Goal: Task Accomplishment & Management: Complete application form

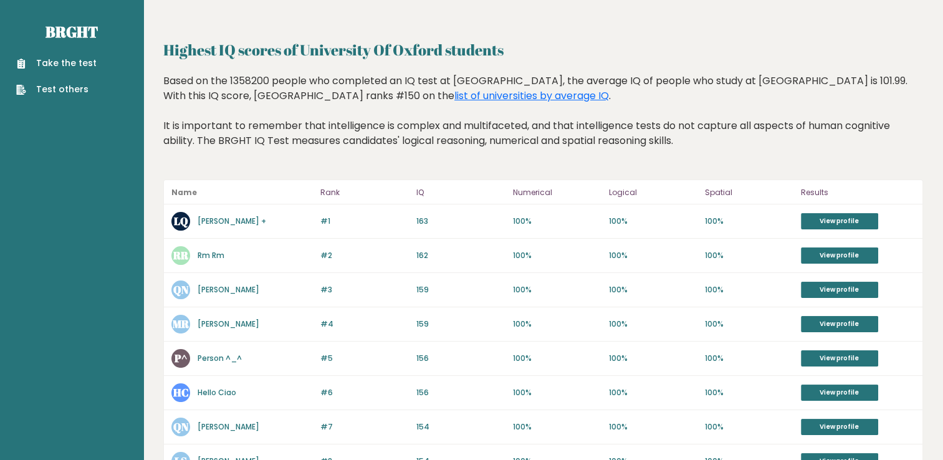
click at [844, 207] on div "#1 LQ L Constantine Q Isv + 163 #1 163 100% 100% 100% View profile" at bounding box center [543, 221] width 758 height 34
click at [852, 227] on link "View profile" at bounding box center [839, 221] width 77 height 16
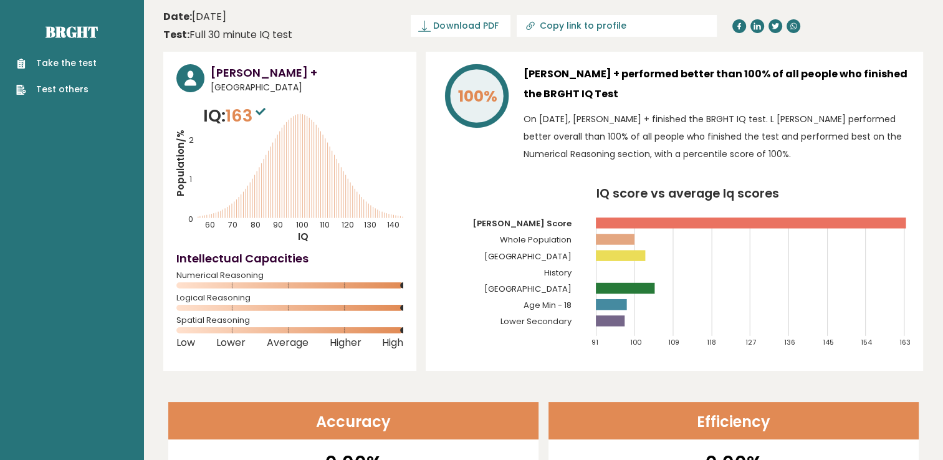
click at [70, 70] on ul "Take the test Test others" at bounding box center [56, 76] width 93 height 39
click at [71, 64] on link "Take the test" at bounding box center [56, 63] width 80 height 13
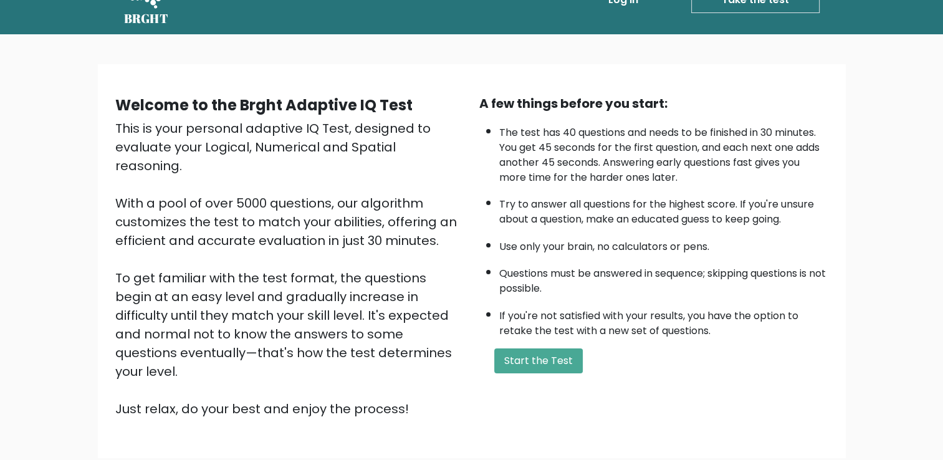
scroll to position [62, 0]
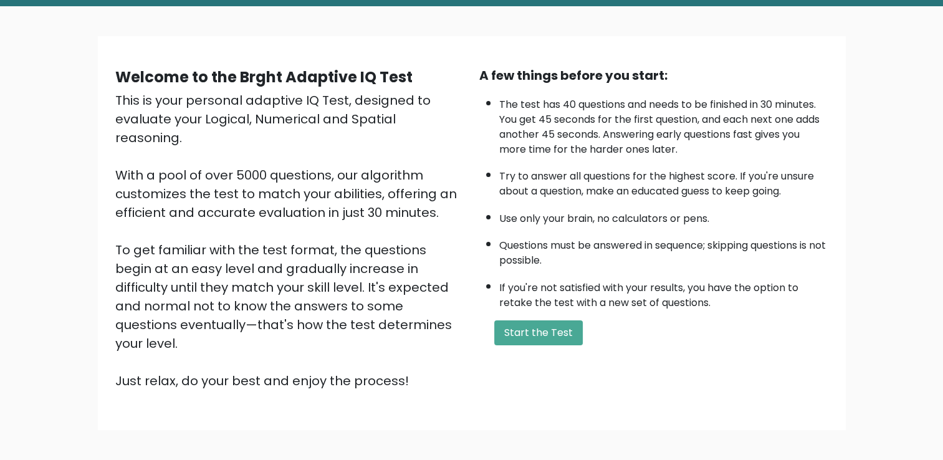
click at [629, 86] on div "A few things before you start: The test has 40 questions and needs to be finish…" at bounding box center [654, 228] width 364 height 324
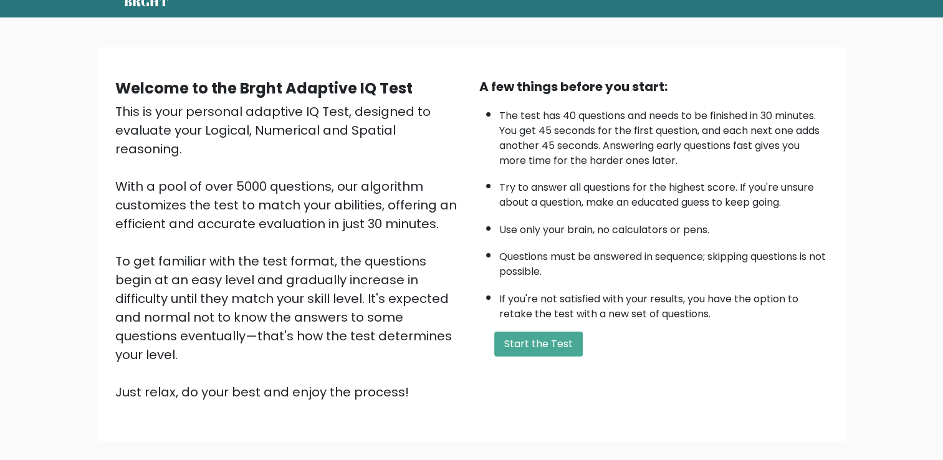
scroll to position [110, 0]
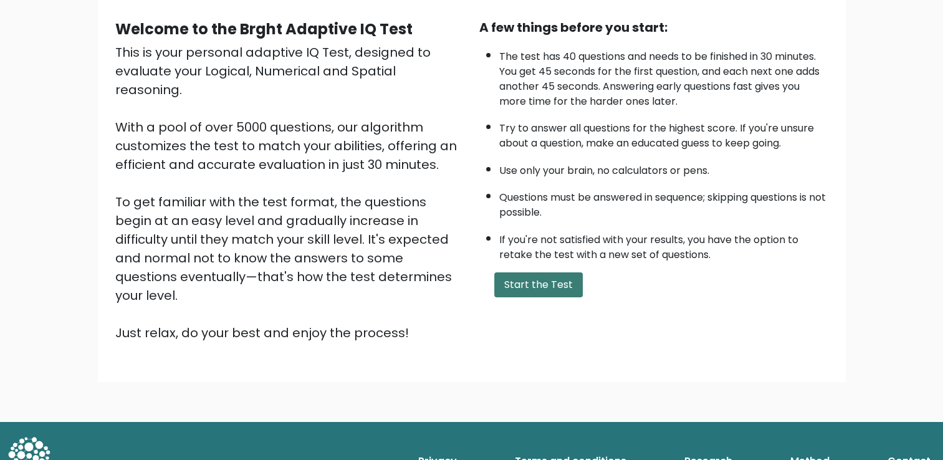
click at [551, 282] on button "Start the Test" at bounding box center [538, 284] width 88 height 25
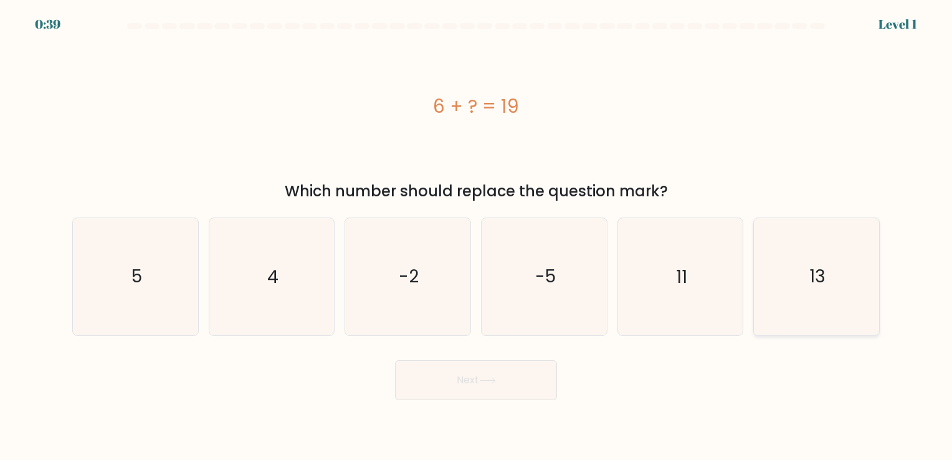
click at [777, 286] on icon "13" at bounding box center [816, 276] width 116 height 116
click at [477, 236] on input "f. 13" at bounding box center [476, 233] width 1 height 6
radio input "true"
click at [500, 388] on button "Next" at bounding box center [476, 380] width 162 height 40
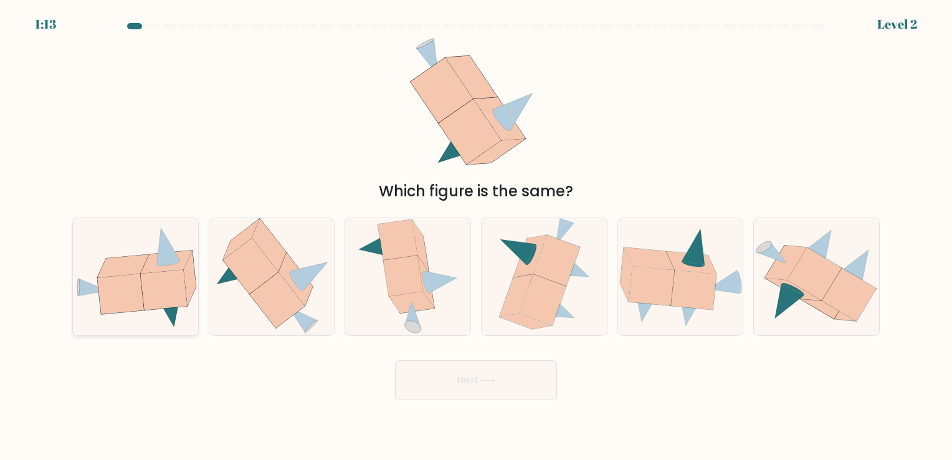
click at [177, 283] on icon at bounding box center [163, 290] width 46 height 40
click at [476, 236] on input "a." at bounding box center [476, 233] width 1 height 6
radio input "true"
click at [459, 388] on button "Next" at bounding box center [476, 380] width 162 height 40
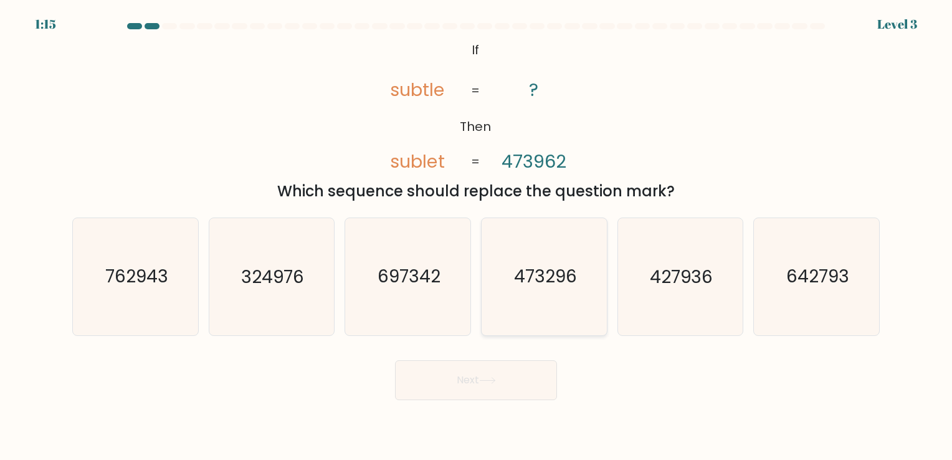
click at [538, 305] on icon "473296" at bounding box center [544, 276] width 116 height 116
click at [477, 236] on input "d. 473296" at bounding box center [476, 233] width 1 height 6
radio input "true"
click at [500, 380] on button "Next" at bounding box center [476, 380] width 162 height 40
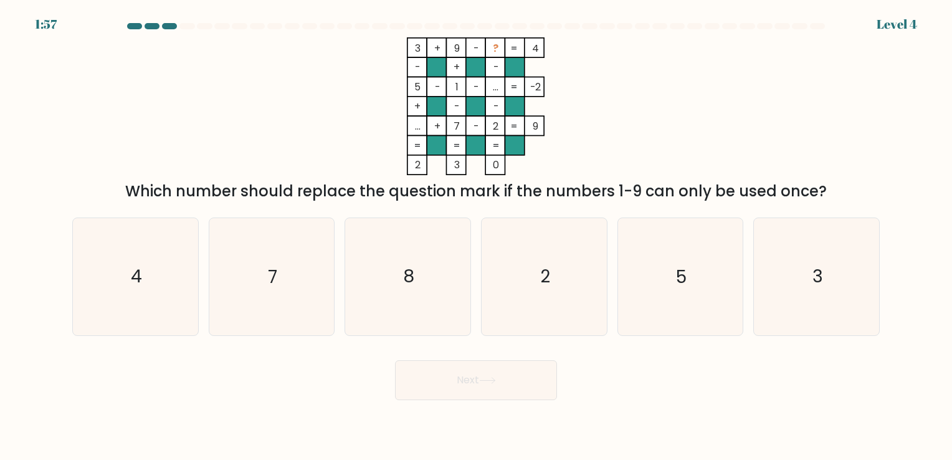
click at [385, 395] on div "Next" at bounding box center [476, 375] width 822 height 49
click at [451, 403] on body "1:38 Level 4" at bounding box center [476, 230] width 952 height 460
click at [421, 307] on icon "8" at bounding box center [407, 276] width 116 height 116
click at [476, 236] on input "c. 8" at bounding box center [476, 233] width 1 height 6
radio input "true"
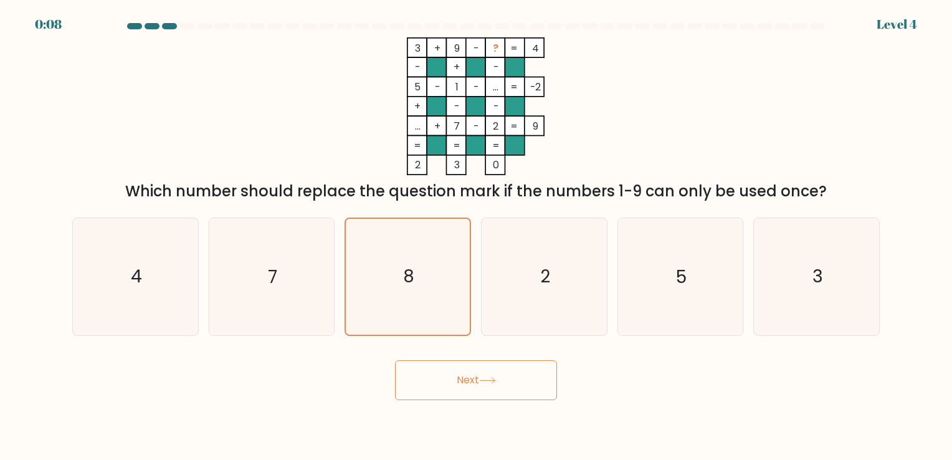
click at [485, 389] on button "Next" at bounding box center [476, 380] width 162 height 40
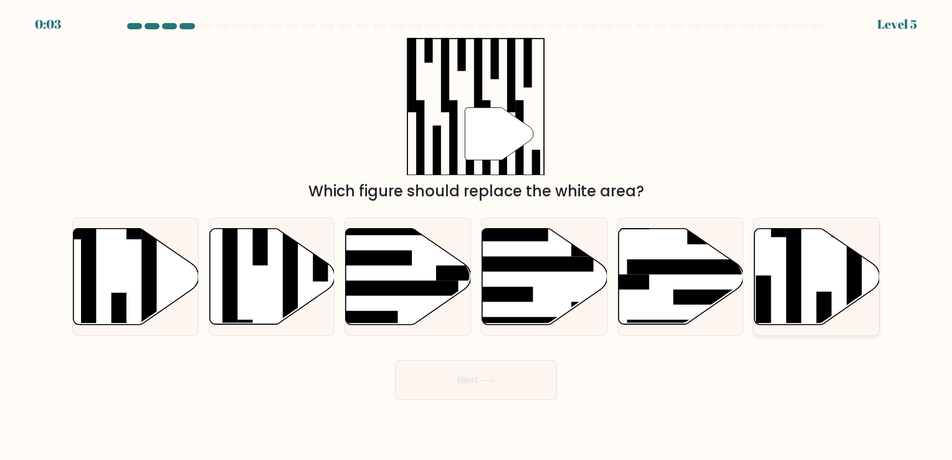
click at [777, 295] on icon at bounding box center [816, 276] width 125 height 96
click at [477, 236] on input "f." at bounding box center [476, 233] width 1 height 6
radio input "true"
click at [524, 371] on button "Next" at bounding box center [476, 380] width 162 height 40
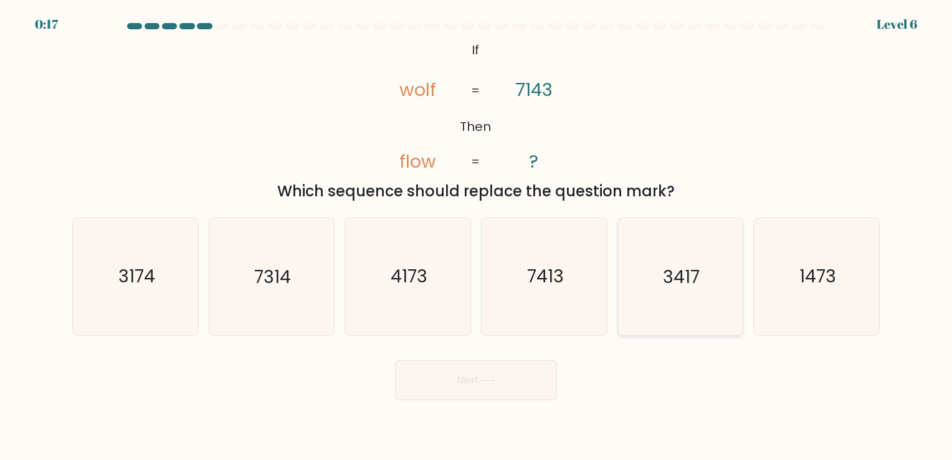
click at [685, 318] on icon "3417" at bounding box center [680, 276] width 116 height 116
click at [477, 236] on input "e. 3417" at bounding box center [476, 233] width 1 height 6
radio input "true"
click at [524, 384] on button "Next" at bounding box center [476, 380] width 162 height 40
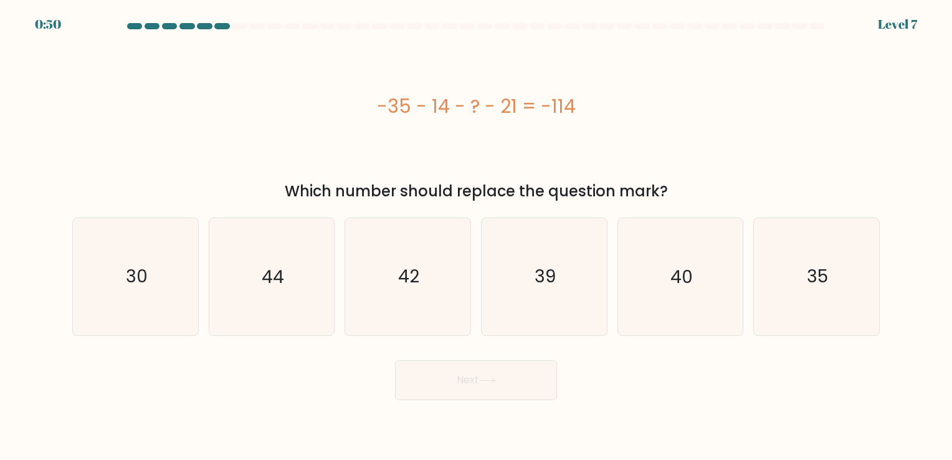
click at [688, 163] on div "-35 - 14 - ? - 21 = -114" at bounding box center [475, 106] width 807 height 138
click at [264, 294] on icon "44" at bounding box center [271, 276] width 116 height 116
click at [476, 236] on input "b. 44" at bounding box center [476, 233] width 1 height 6
radio input "true"
click at [471, 385] on button "Next" at bounding box center [476, 380] width 162 height 40
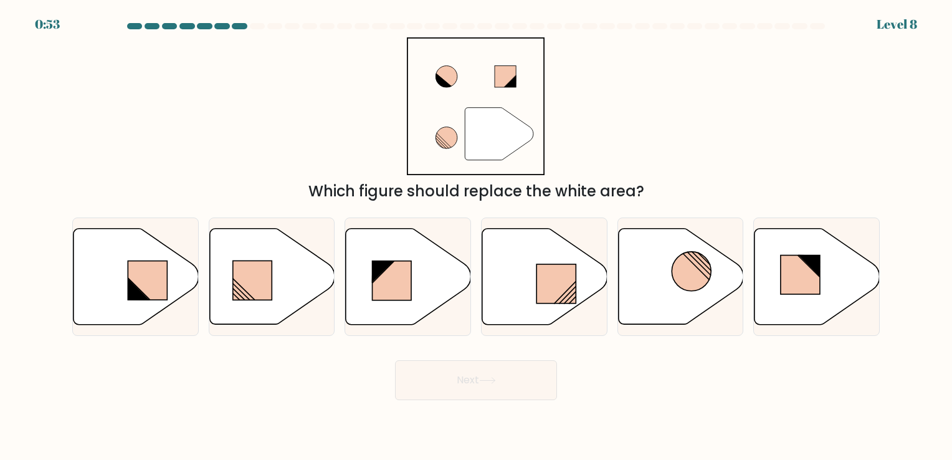
click at [716, 106] on div "" Which figure should replace the white area?" at bounding box center [476, 119] width 822 height 165
click at [571, 295] on line at bounding box center [570, 297] width 12 height 12
click at [477, 236] on input "d." at bounding box center [476, 233] width 1 height 6
radio input "true"
click at [522, 370] on button "Next" at bounding box center [476, 380] width 162 height 40
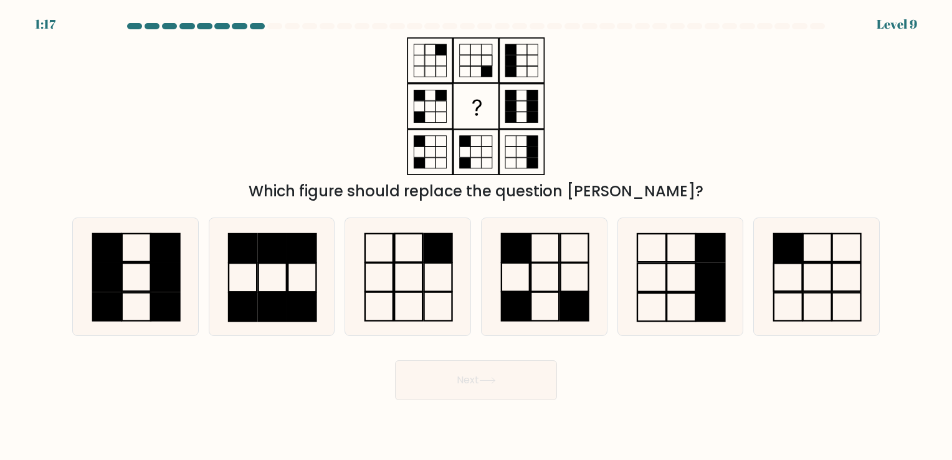
click at [665, 74] on div "Which figure should replace the question mark?" at bounding box center [476, 119] width 822 height 165
click at [544, 282] on icon at bounding box center [544, 276] width 116 height 116
click at [477, 236] on input "d." at bounding box center [476, 233] width 1 height 6
radio input "true"
click at [503, 384] on button "Next" at bounding box center [476, 380] width 162 height 40
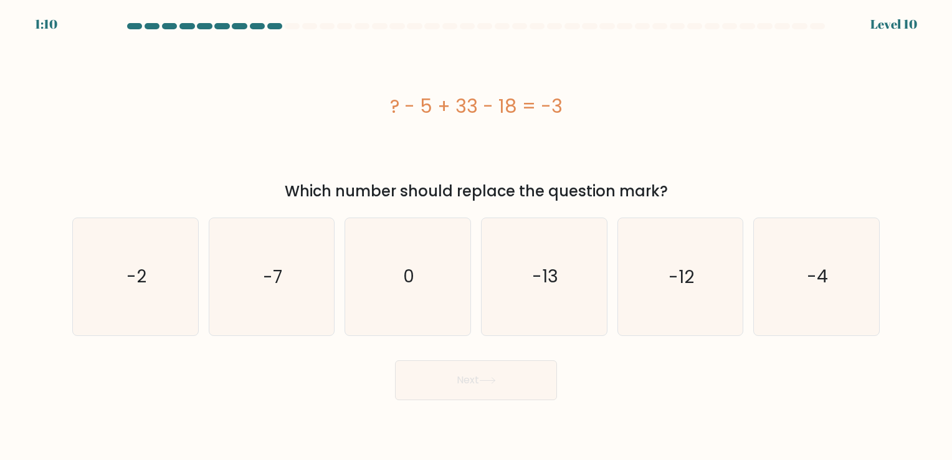
click at [721, 144] on div "? - 5 + 33 - 18 = -3" at bounding box center [475, 106] width 807 height 138
click at [523, 252] on icon "-13" at bounding box center [544, 276] width 116 height 116
click at [477, 236] on input "d. -13" at bounding box center [476, 233] width 1 height 6
radio input "true"
click at [487, 372] on button "Next" at bounding box center [476, 380] width 162 height 40
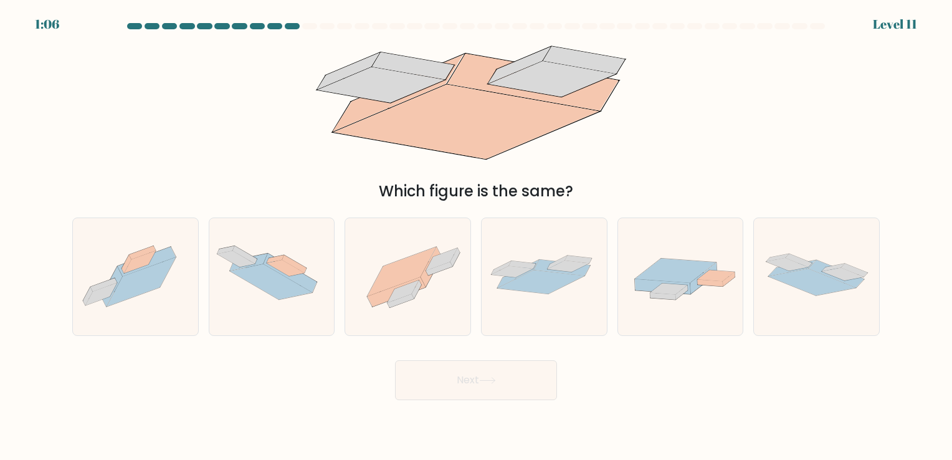
click at [672, 138] on div "Which figure is the same?" at bounding box center [476, 119] width 822 height 165
click at [506, 271] on icon at bounding box center [513, 271] width 42 height 11
click at [477, 236] on input "d." at bounding box center [476, 233] width 1 height 6
radio input "true"
click at [501, 379] on button "Next" at bounding box center [476, 380] width 162 height 40
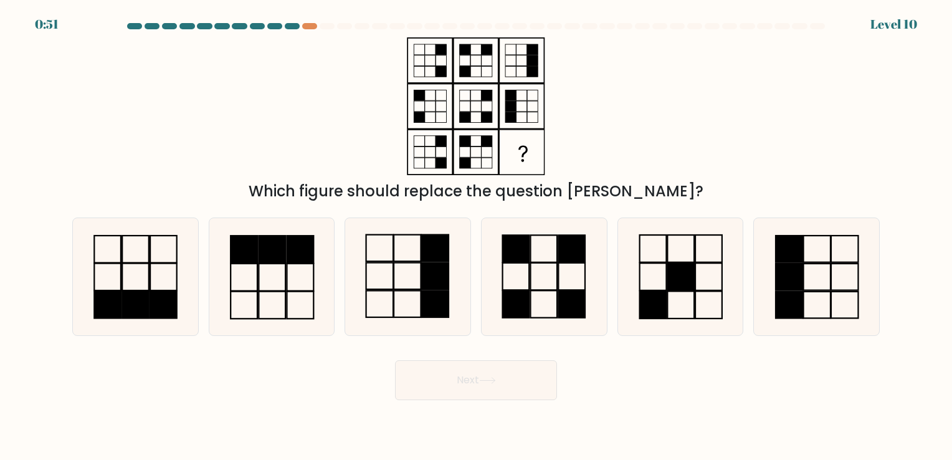
click at [333, 97] on div "Which figure should replace the question mark?" at bounding box center [476, 119] width 822 height 165
click at [406, 277] on icon at bounding box center [407, 276] width 116 height 116
click at [476, 236] on input "c." at bounding box center [476, 233] width 1 height 6
radio input "true"
click at [462, 376] on button "Next" at bounding box center [476, 380] width 162 height 40
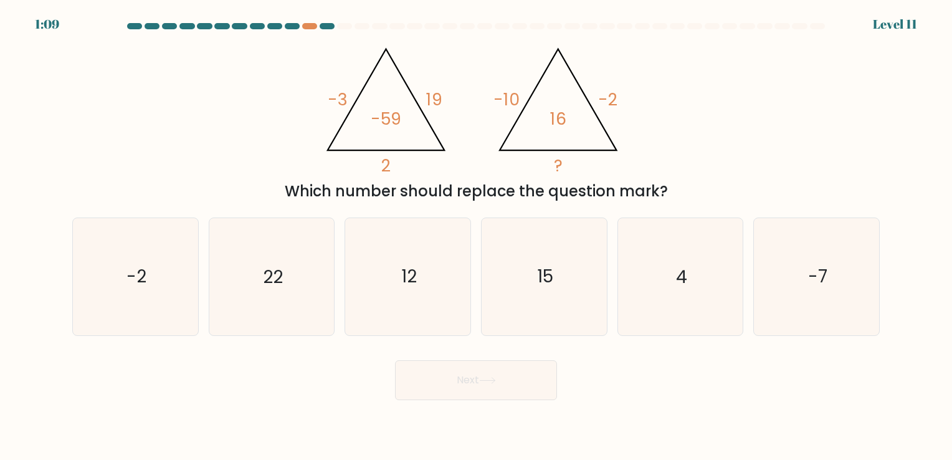
click at [755, 82] on div "@import url('https://fonts.googleapis.com/css?family=Abril+Fatface:400,100,100i…" at bounding box center [476, 119] width 822 height 165
click at [680, 305] on icon "4" at bounding box center [680, 276] width 116 height 116
click at [477, 236] on input "e. 4" at bounding box center [476, 233] width 1 height 6
radio input "true"
click at [521, 377] on button "Next" at bounding box center [476, 380] width 162 height 40
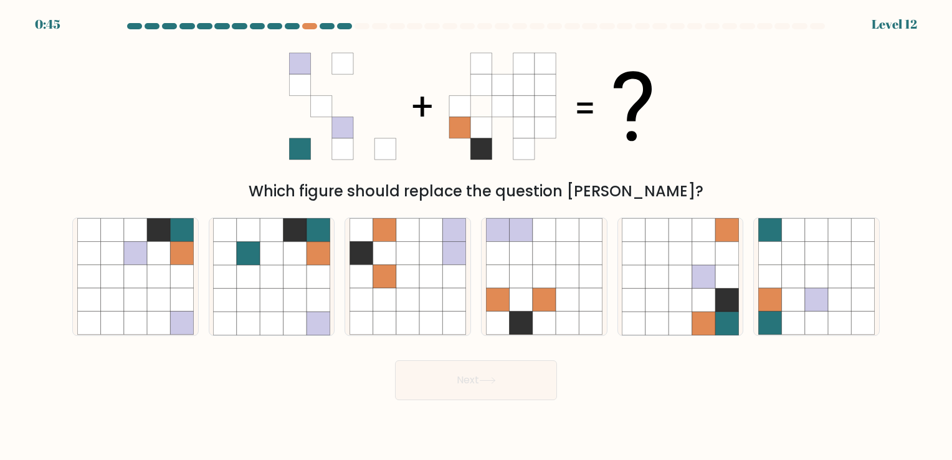
click at [641, 395] on div "Next" at bounding box center [476, 375] width 822 height 49
click at [67, 279] on div "a. b. c." at bounding box center [476, 271] width 822 height 128
click at [93, 282] on icon at bounding box center [88, 276] width 23 height 23
click at [476, 236] on input "a." at bounding box center [476, 233] width 1 height 6
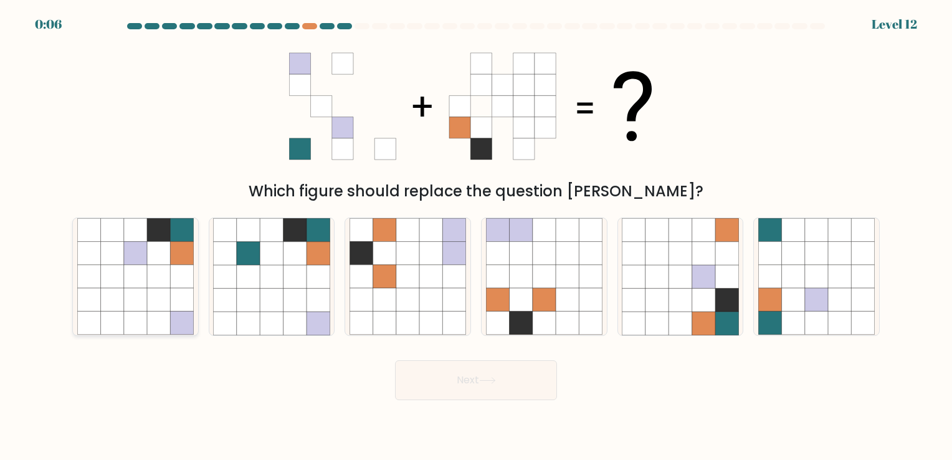
radio input "true"
click at [478, 386] on button "Next" at bounding box center [476, 380] width 162 height 40
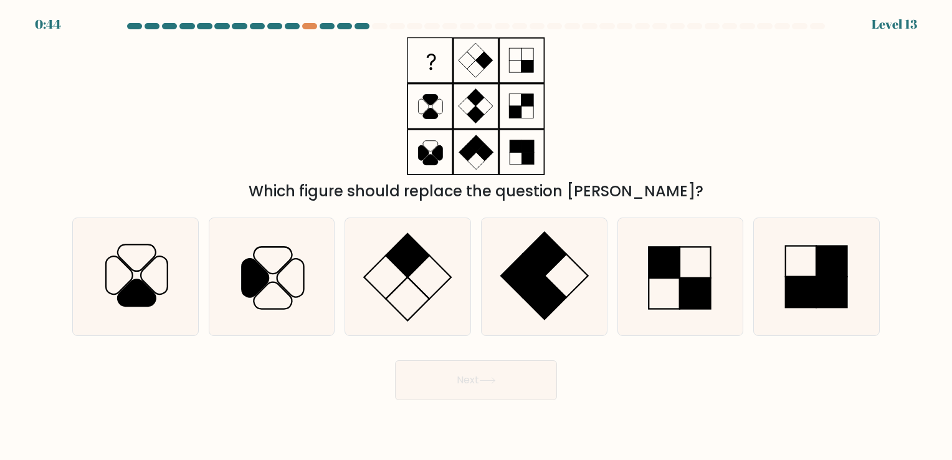
click at [728, 85] on div "Which figure should replace the question mark?" at bounding box center [476, 119] width 822 height 165
click at [309, 29] on div at bounding box center [309, 26] width 15 height 6
click at [310, 24] on div at bounding box center [309, 26] width 15 height 6
click at [324, 26] on div at bounding box center [327, 26] width 15 height 6
click at [300, 153] on div "Which figure should replace the question mark?" at bounding box center [476, 119] width 822 height 165
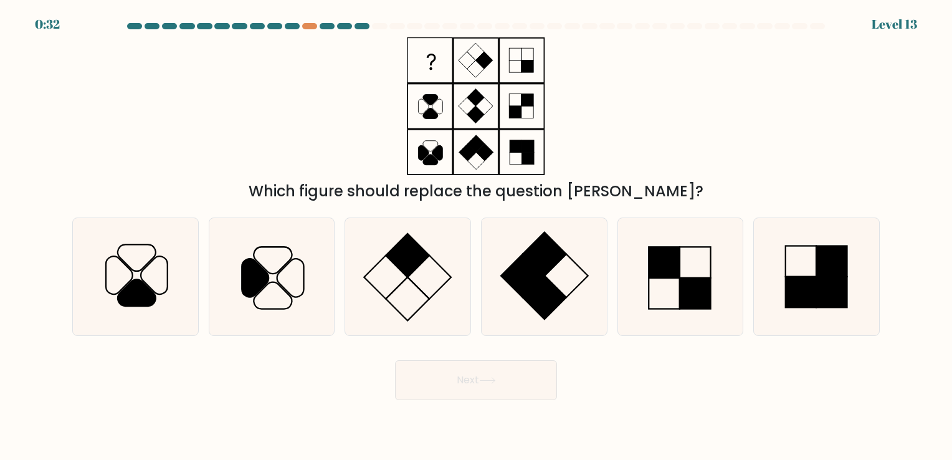
click at [712, 130] on div "Which figure should replace the question mark?" at bounding box center [476, 119] width 822 height 165
click at [817, 280] on rect at bounding box center [831, 292] width 31 height 31
click at [477, 236] on input "f." at bounding box center [476, 233] width 1 height 6
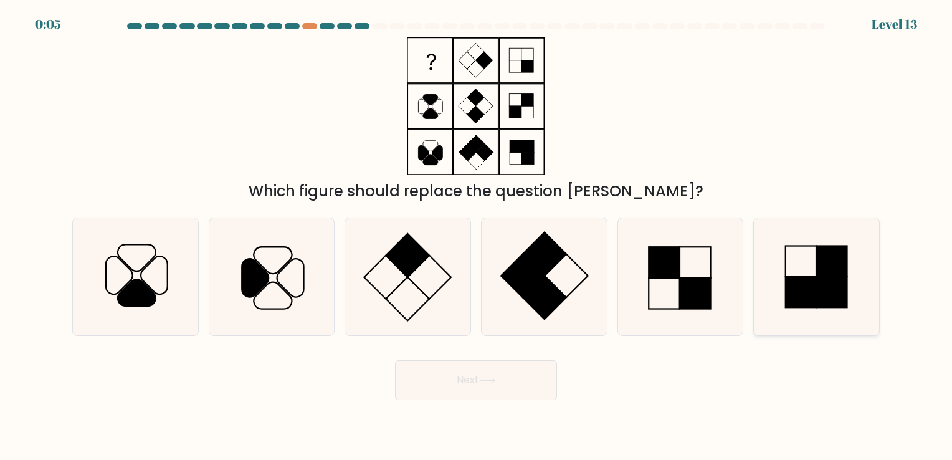
radio input "true"
click at [426, 303] on icon at bounding box center [407, 276] width 116 height 116
click at [476, 236] on input "c." at bounding box center [476, 233] width 1 height 6
radio input "true"
click at [454, 380] on button "Next" at bounding box center [476, 380] width 162 height 40
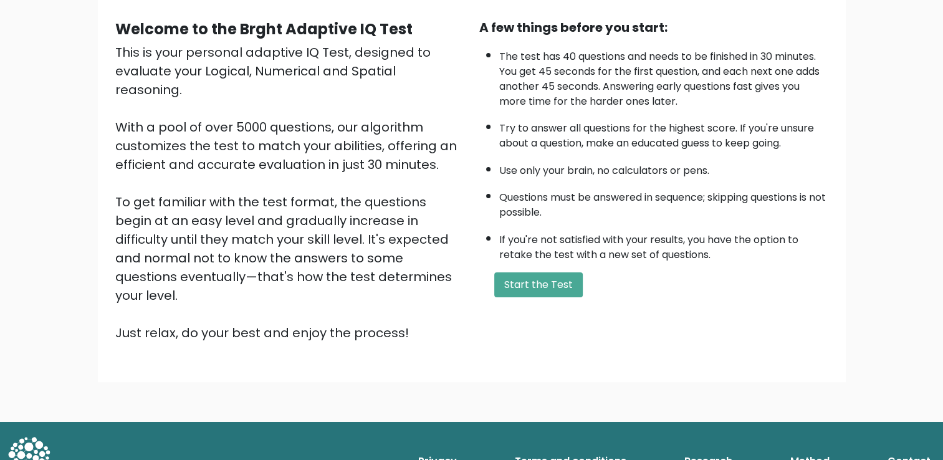
scroll to position [48, 0]
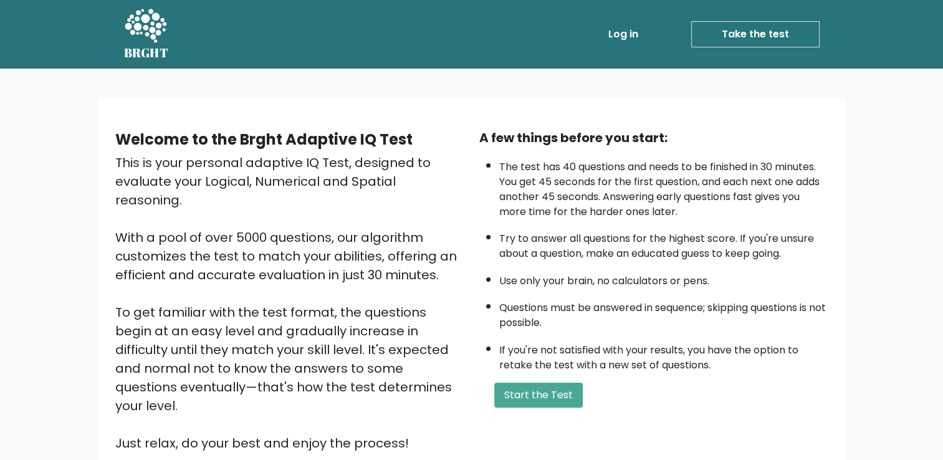
click at [698, 32] on link "Take the test" at bounding box center [755, 34] width 128 height 26
click at [566, 388] on button "Start the Test" at bounding box center [538, 395] width 88 height 25
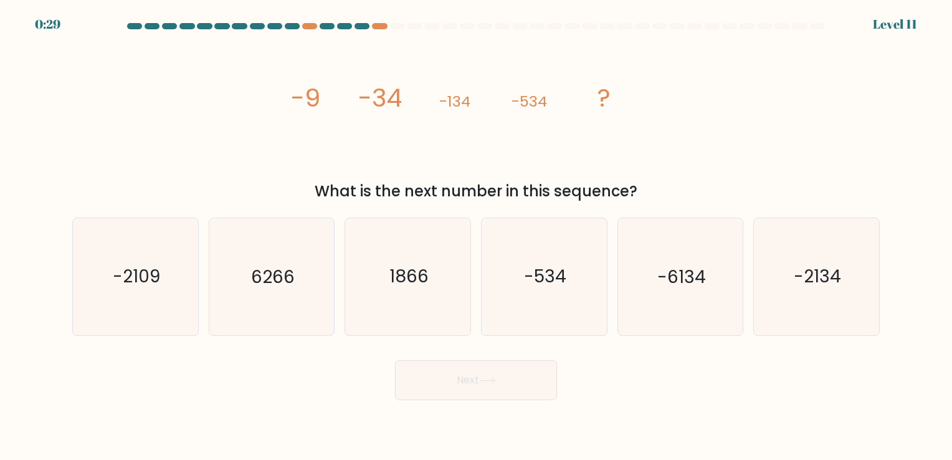
click at [895, 42] on form at bounding box center [476, 211] width 952 height 377
click at [685, 302] on icon "-6134" at bounding box center [680, 276] width 116 height 116
click at [477, 236] on input "e. -6134" at bounding box center [476, 233] width 1 height 6
radio input "true"
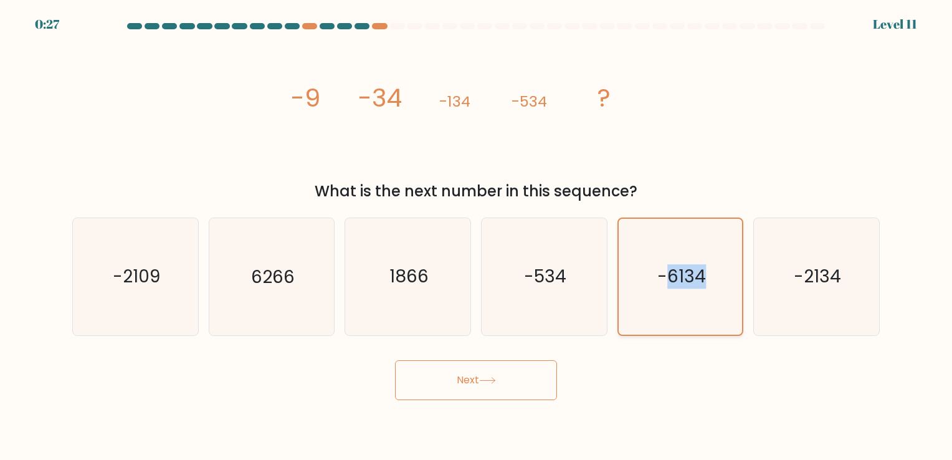
click at [685, 302] on icon "-6134" at bounding box center [679, 276] width 115 height 115
click at [477, 236] on input "e. -6134" at bounding box center [476, 233] width 1 height 6
click at [493, 398] on button "Next" at bounding box center [476, 380] width 162 height 40
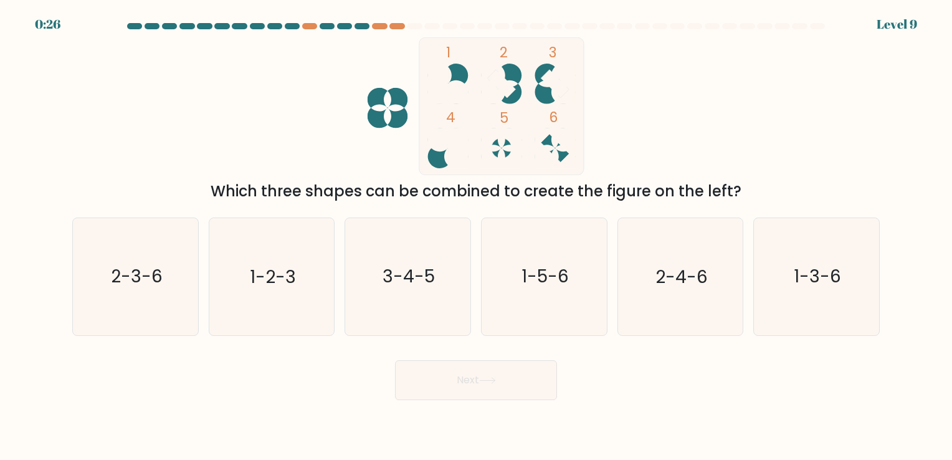
click at [493, 394] on button "Next" at bounding box center [476, 380] width 162 height 40
click at [485, 300] on div "1-5-6" at bounding box center [544, 276] width 126 height 118
click at [477, 236] on input "d. 1-5-6" at bounding box center [476, 233] width 1 height 6
radio input "true"
click at [484, 389] on button "Next" at bounding box center [476, 380] width 162 height 40
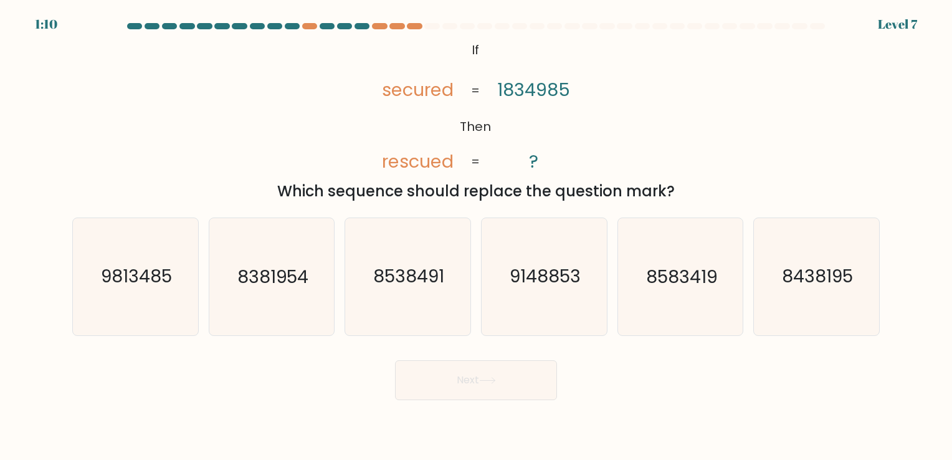
click at [503, 290] on icon "9148853" at bounding box center [544, 276] width 116 height 116
click at [477, 236] on input "d. 9148853" at bounding box center [476, 233] width 1 height 6
radio input "true"
click at [496, 383] on icon at bounding box center [487, 380] width 17 height 7
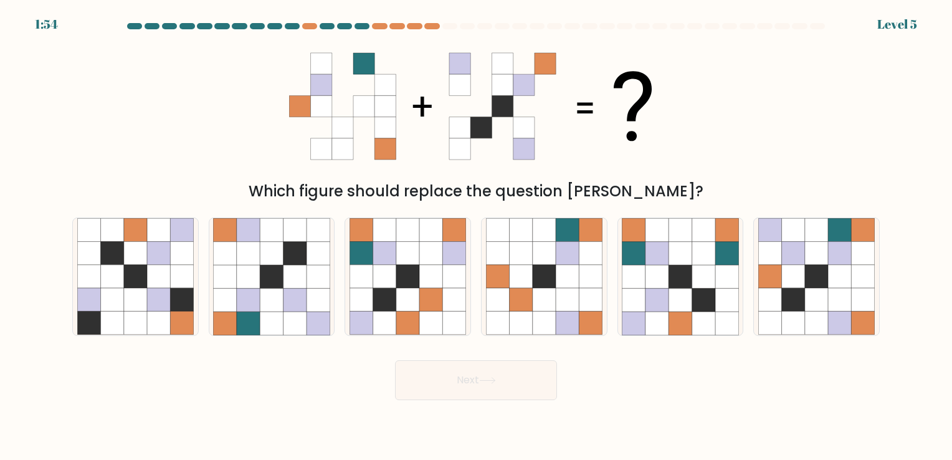
click at [525, 303] on icon at bounding box center [520, 299] width 23 height 23
click at [477, 236] on input "d." at bounding box center [476, 233] width 1 height 6
radio input "true"
click at [512, 373] on button "Next" at bounding box center [476, 380] width 162 height 40
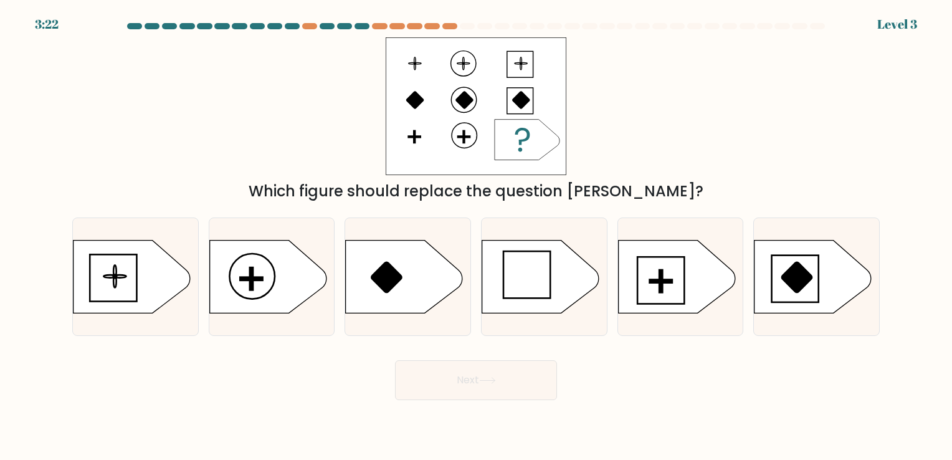
click at [539, 303] on icon at bounding box center [540, 276] width 117 height 73
click at [477, 236] on input "d." at bounding box center [476, 233] width 1 height 6
radio input "true"
click at [509, 396] on button "Next" at bounding box center [476, 380] width 162 height 40
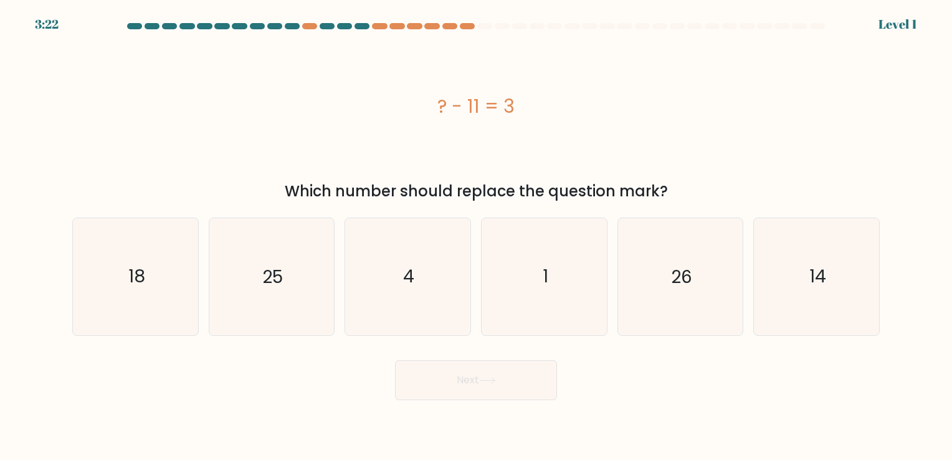
click at [530, 309] on icon "1" at bounding box center [544, 276] width 116 height 116
click at [477, 236] on input "d. 1" at bounding box center [476, 233] width 1 height 6
radio input "true"
click at [505, 391] on button "Next" at bounding box center [476, 380] width 162 height 40
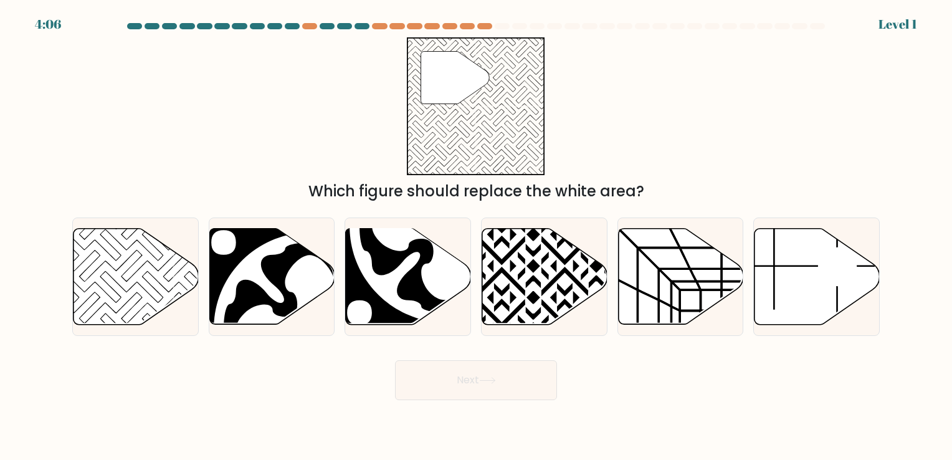
click at [528, 293] on icon at bounding box center [544, 276] width 125 height 96
click at [477, 236] on input "d." at bounding box center [476, 233] width 1 height 6
radio input "true"
click at [509, 380] on button "Next" at bounding box center [476, 380] width 162 height 40
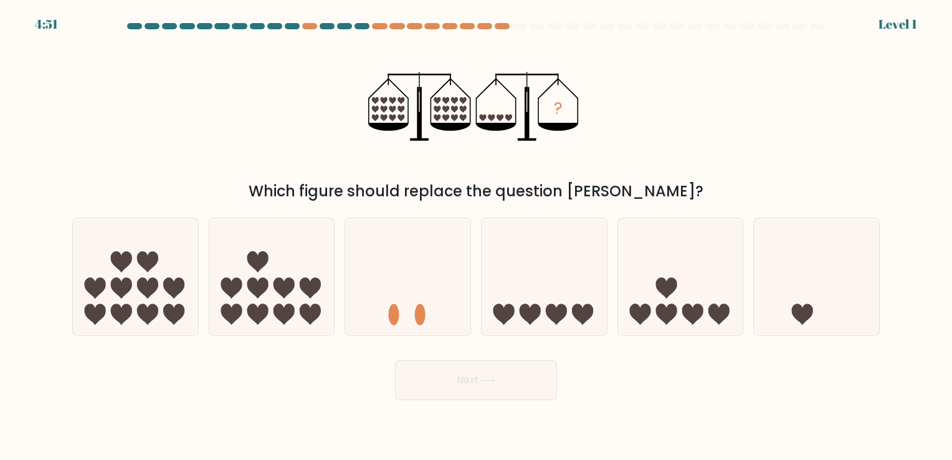
click at [534, 292] on icon at bounding box center [544, 276] width 125 height 103
click at [477, 236] on input "d." at bounding box center [476, 233] width 1 height 6
radio input "true"
click at [500, 378] on button "Next" at bounding box center [476, 380] width 162 height 40
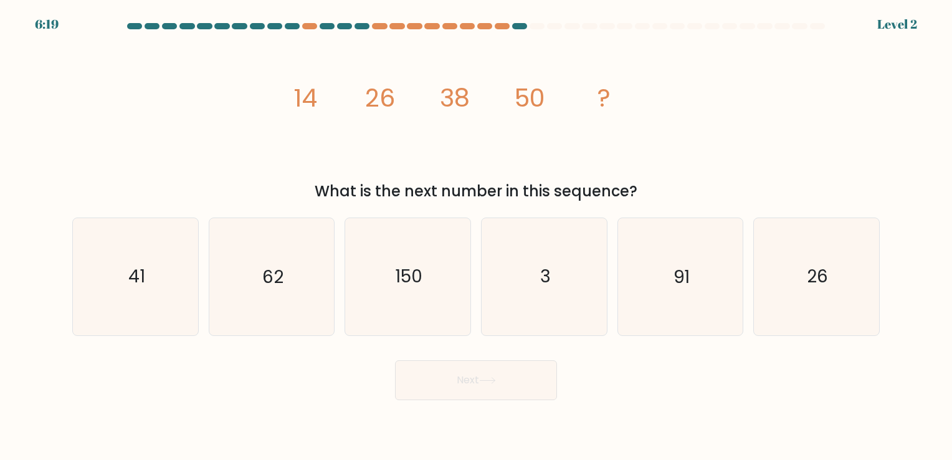
click at [523, 293] on icon "3" at bounding box center [544, 276] width 116 height 116
click at [477, 236] on input "d. 3" at bounding box center [476, 233] width 1 height 6
radio input "true"
click at [482, 384] on button "Next" at bounding box center [476, 380] width 162 height 40
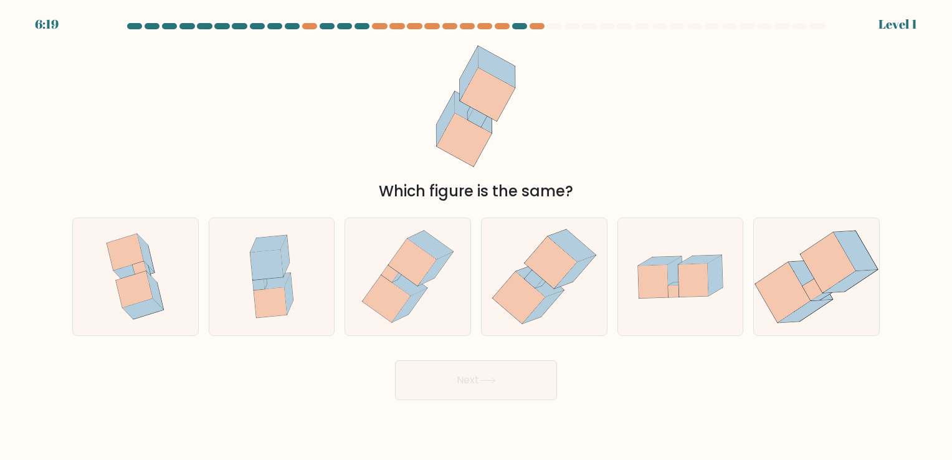
click at [509, 293] on icon at bounding box center [519, 298] width 52 height 52
click at [477, 236] on input "d." at bounding box center [476, 233] width 1 height 6
radio input "true"
click at [482, 390] on button "Next" at bounding box center [476, 380] width 162 height 40
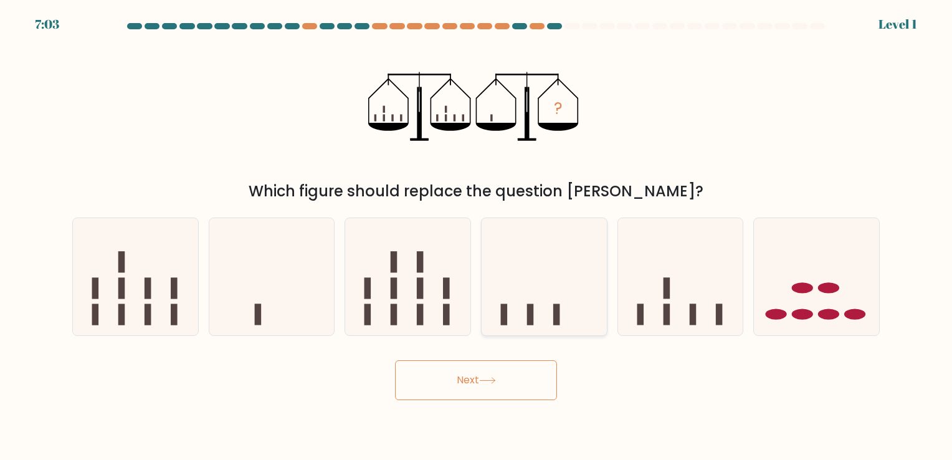
click at [526, 311] on icon at bounding box center [544, 276] width 125 height 103
click at [477, 236] on input "d." at bounding box center [476, 233] width 1 height 6
radio input "true"
drag, startPoint x: 486, startPoint y: 375, endPoint x: 525, endPoint y: 292, distance: 92.2
click at [486, 374] on button "Next" at bounding box center [476, 380] width 162 height 40
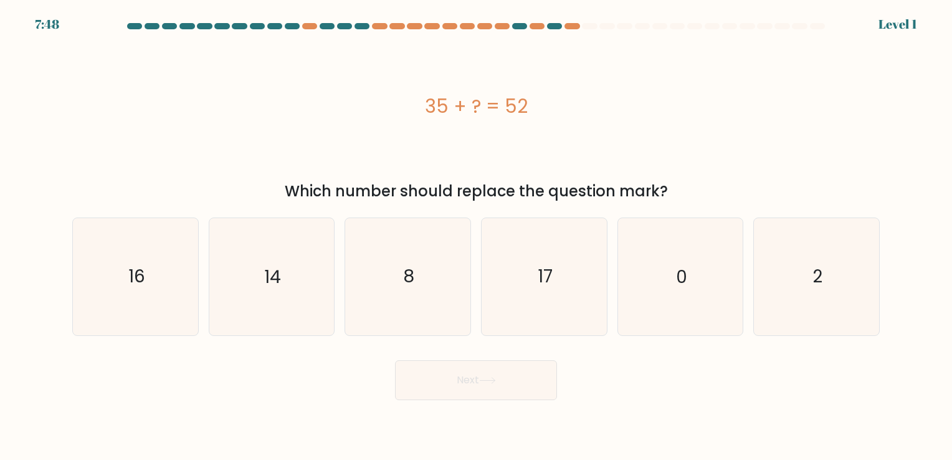
click at [526, 290] on icon "17" at bounding box center [544, 276] width 116 height 116
click at [477, 236] on input "d. 17" at bounding box center [476, 233] width 1 height 6
radio input "true"
click at [481, 373] on button "Next" at bounding box center [476, 380] width 162 height 40
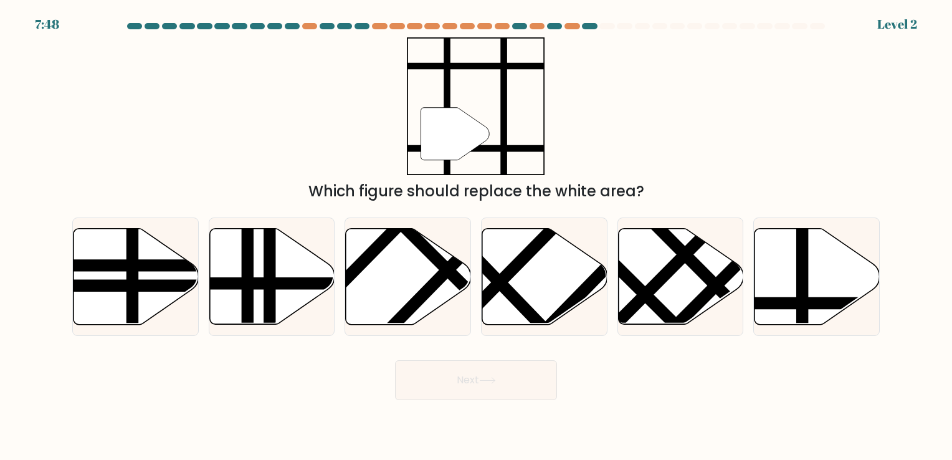
click at [513, 301] on line at bounding box center [527, 310] width 193 height 199
click at [477, 236] on input "d." at bounding box center [476, 233] width 1 height 6
radio input "true"
drag, startPoint x: 461, startPoint y: 392, endPoint x: 483, endPoint y: 363, distance: 37.4
click at [462, 389] on button "Next" at bounding box center [476, 380] width 162 height 40
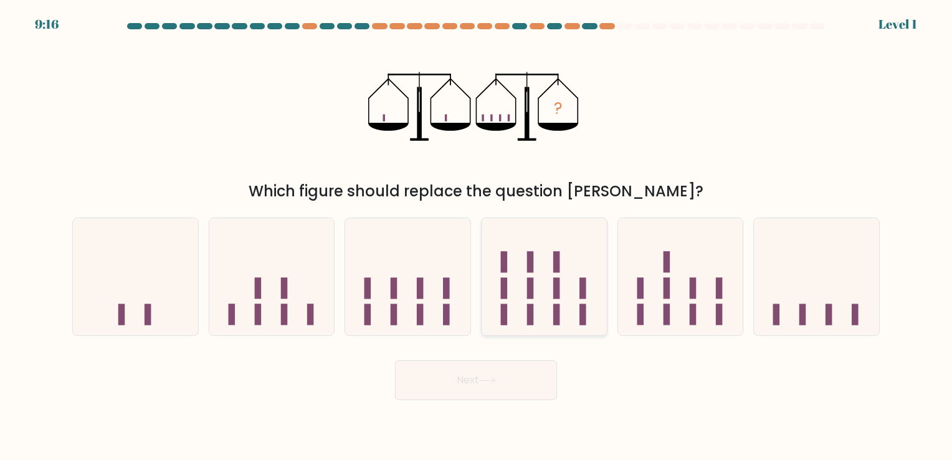
click at [518, 297] on icon at bounding box center [544, 276] width 125 height 103
click at [477, 236] on input "d." at bounding box center [476, 233] width 1 height 6
radio input "true"
drag, startPoint x: 477, startPoint y: 373, endPoint x: 510, endPoint y: 320, distance: 62.7
click at [478, 369] on button "Next" at bounding box center [476, 380] width 162 height 40
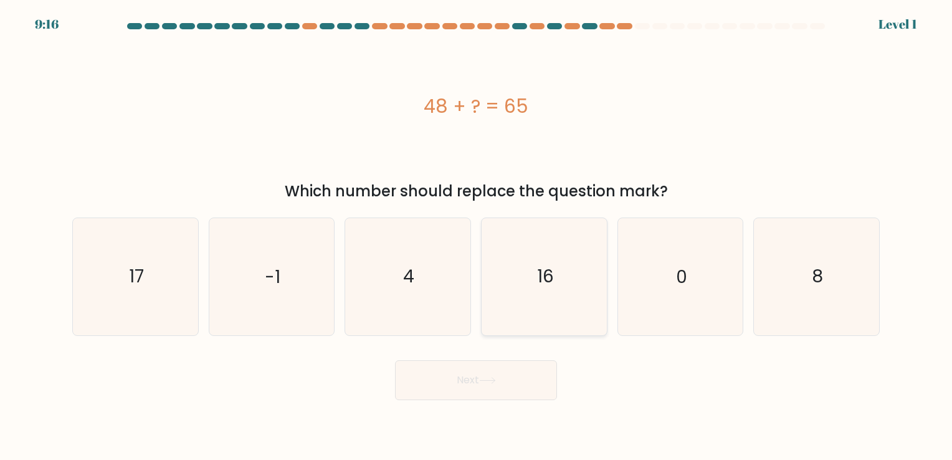
drag, startPoint x: 516, startPoint y: 311, endPoint x: 468, endPoint y: 374, distance: 78.7
click at [511, 320] on icon "16" at bounding box center [544, 276] width 116 height 116
click at [477, 236] on input "d. 16" at bounding box center [476, 233] width 1 height 6
radio input "true"
drag, startPoint x: 468, startPoint y: 374, endPoint x: 514, endPoint y: 313, distance: 76.6
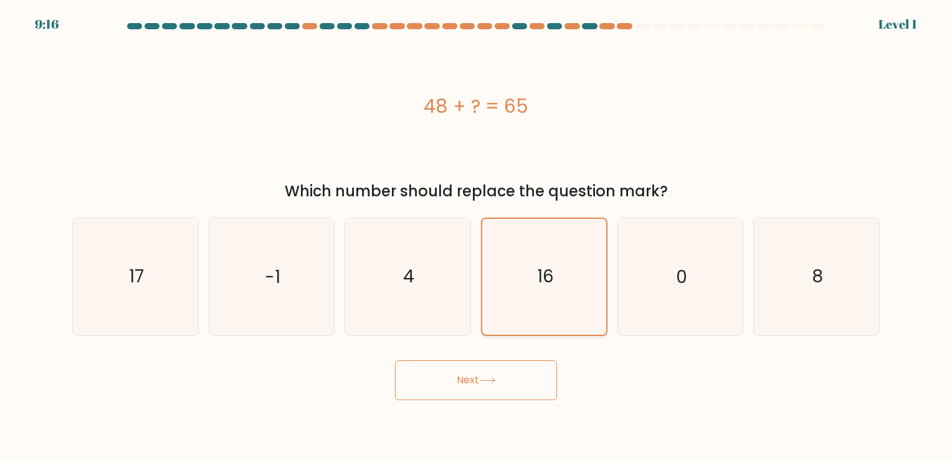
click at [475, 365] on button "Next" at bounding box center [476, 380] width 162 height 40
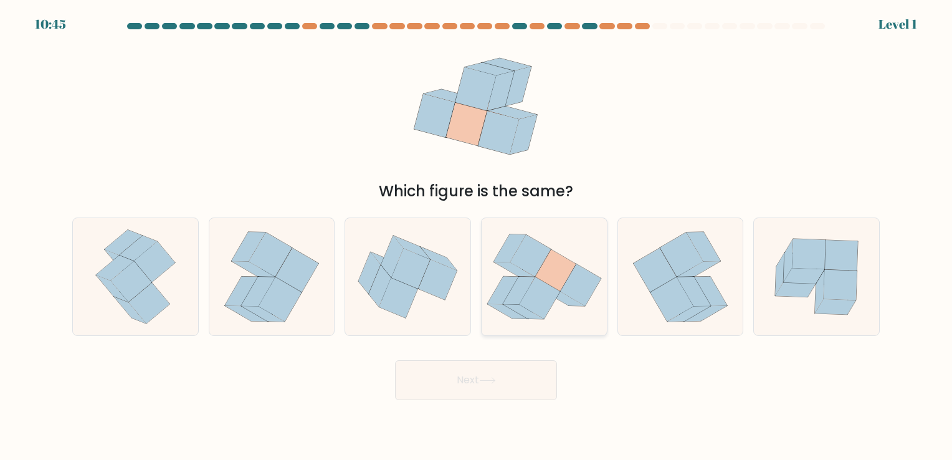
click at [510, 323] on icon at bounding box center [544, 276] width 125 height 110
click at [477, 236] on input "d." at bounding box center [476, 233] width 1 height 6
radio input "true"
drag, startPoint x: 470, startPoint y: 378, endPoint x: 519, endPoint y: 291, distance: 99.6
click at [476, 366] on button "Next" at bounding box center [476, 380] width 162 height 40
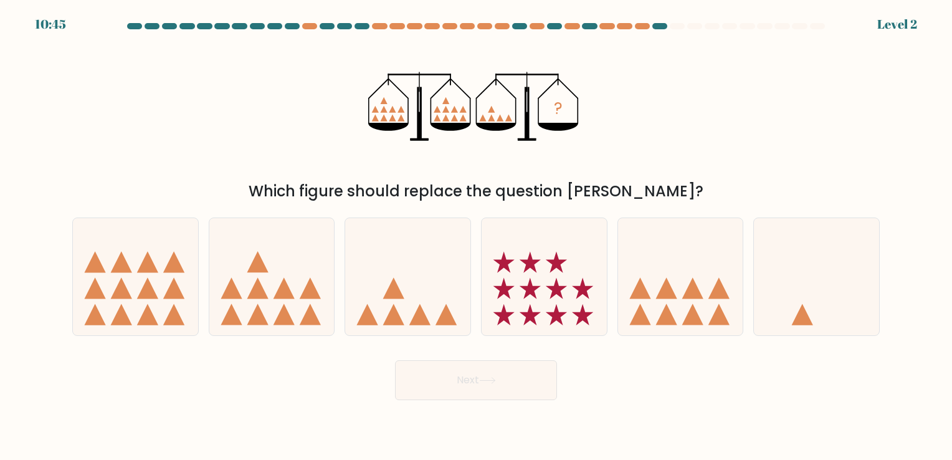
click at [508, 312] on icon at bounding box center [544, 276] width 125 height 103
click at [477, 236] on input "d." at bounding box center [476, 233] width 1 height 6
radio input "true"
drag, startPoint x: 476, startPoint y: 358, endPoint x: 488, endPoint y: 340, distance: 22.1
click at [476, 355] on div "Next" at bounding box center [476, 375] width 822 height 49
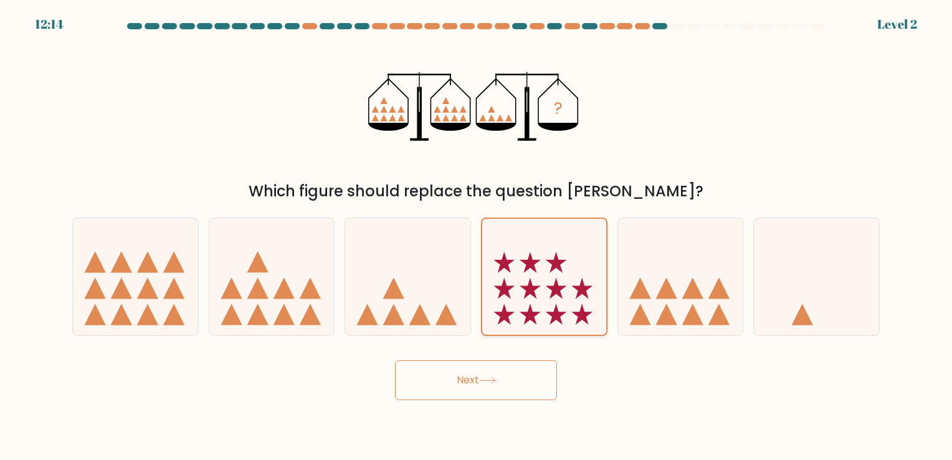
drag, startPoint x: 511, startPoint y: 297, endPoint x: 501, endPoint y: 311, distance: 18.3
click at [511, 298] on icon at bounding box center [544, 277] width 124 height 103
click at [477, 236] on input "d." at bounding box center [476, 233] width 1 height 6
click at [465, 378] on button "Next" at bounding box center [476, 380] width 162 height 40
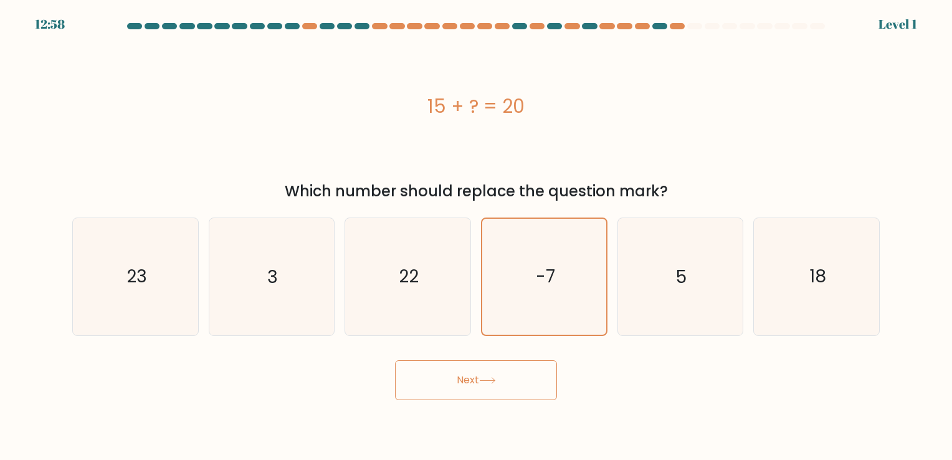
click at [472, 376] on button "Next" at bounding box center [476, 380] width 162 height 40
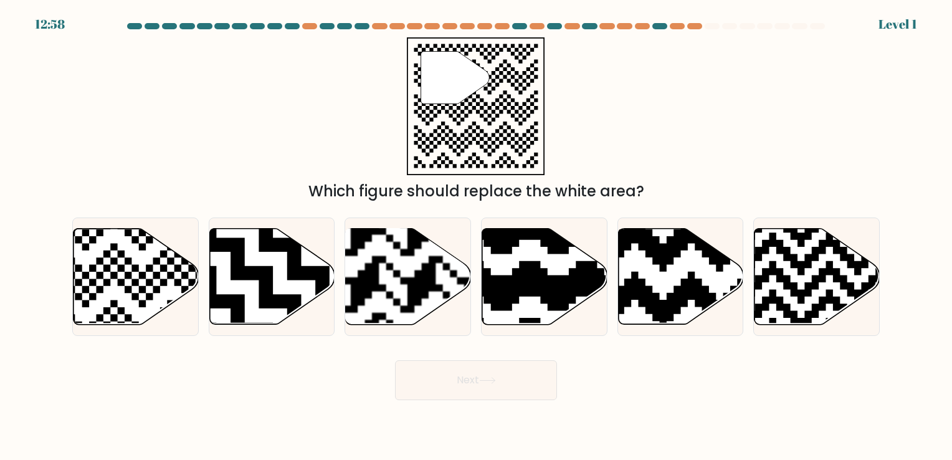
click at [478, 394] on button "Next" at bounding box center [476, 380] width 162 height 40
click at [511, 303] on icon at bounding box center [583, 225] width 227 height 227
click at [477, 236] on input "d." at bounding box center [476, 233] width 1 height 6
radio input "true"
click at [488, 370] on button "Next" at bounding box center [476, 380] width 162 height 40
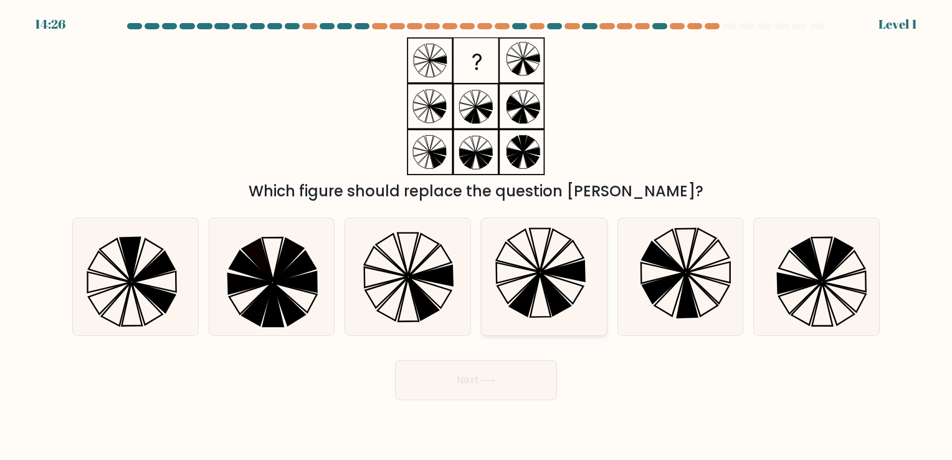
click at [506, 305] on icon at bounding box center [544, 276] width 116 height 116
click at [477, 236] on input "d." at bounding box center [476, 233] width 1 height 6
radio input "true"
click at [492, 388] on button "Next" at bounding box center [476, 380] width 162 height 40
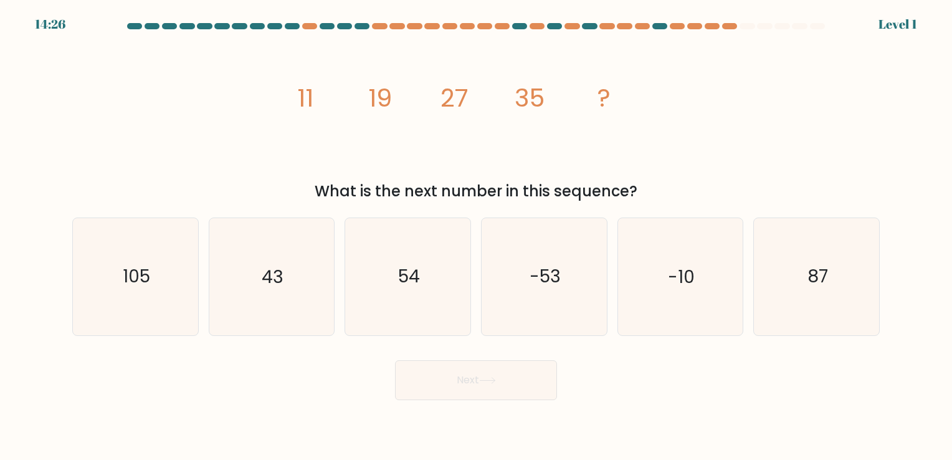
click at [516, 300] on icon "-53" at bounding box center [544, 276] width 116 height 116
click at [477, 236] on input "d. -53" at bounding box center [476, 233] width 1 height 6
radio input "true"
click at [493, 384] on button "Next" at bounding box center [476, 380] width 162 height 40
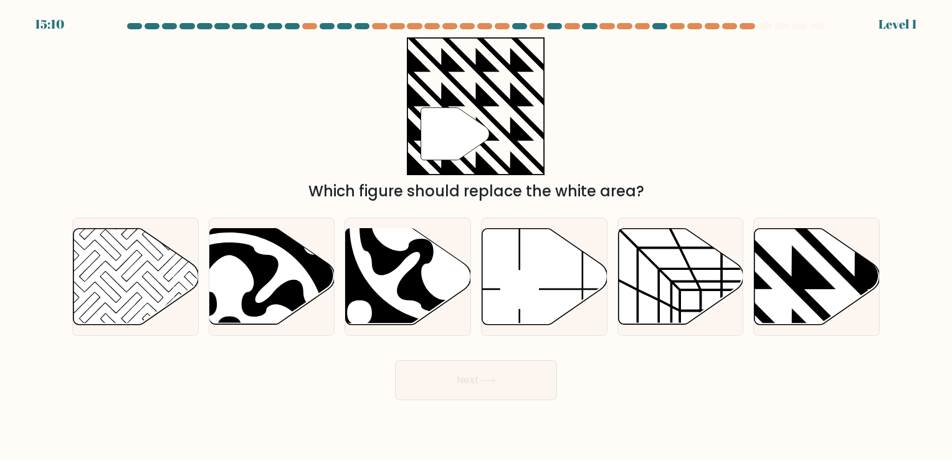
click at [529, 303] on icon at bounding box center [544, 276] width 125 height 96
click at [477, 236] on input "d." at bounding box center [476, 233] width 1 height 6
radio input "true"
drag, startPoint x: 498, startPoint y: 378, endPoint x: 512, endPoint y: 333, distance: 46.9
click at [496, 377] on icon at bounding box center [487, 380] width 17 height 7
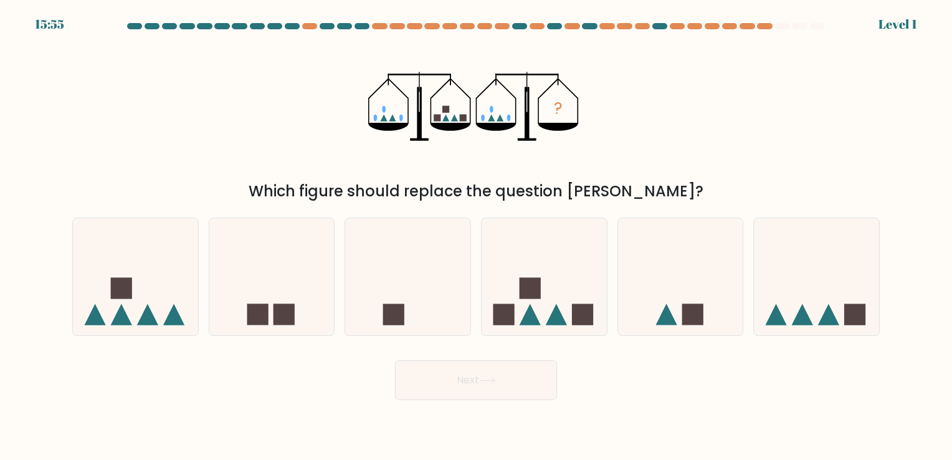
click at [512, 332] on div at bounding box center [544, 276] width 126 height 118
click at [477, 236] on input "d." at bounding box center [476, 233] width 1 height 6
radio input "true"
click at [495, 378] on icon at bounding box center [487, 380] width 17 height 7
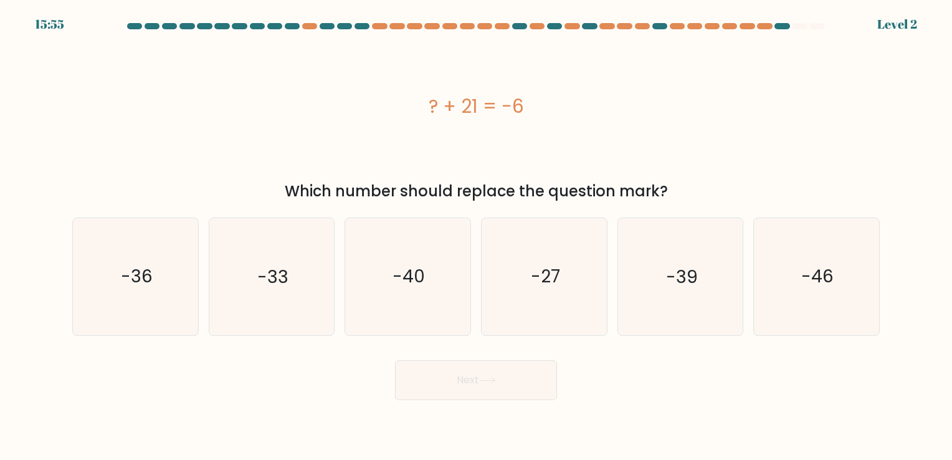
click at [513, 300] on icon "-27" at bounding box center [544, 276] width 116 height 116
click at [477, 236] on input "d. -27" at bounding box center [476, 233] width 1 height 6
radio input "true"
click at [490, 372] on button "Next" at bounding box center [476, 380] width 162 height 40
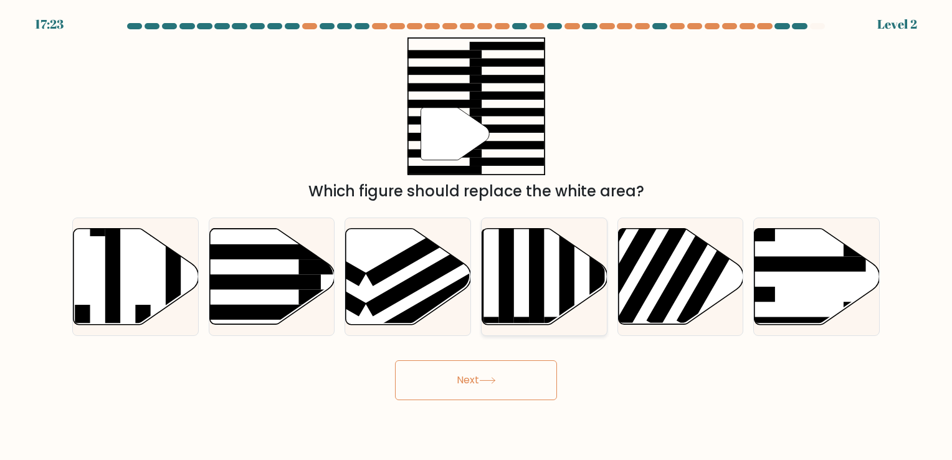
click at [519, 308] on icon at bounding box center [544, 276] width 125 height 96
click at [477, 236] on input "d." at bounding box center [476, 233] width 1 height 6
radio input "true"
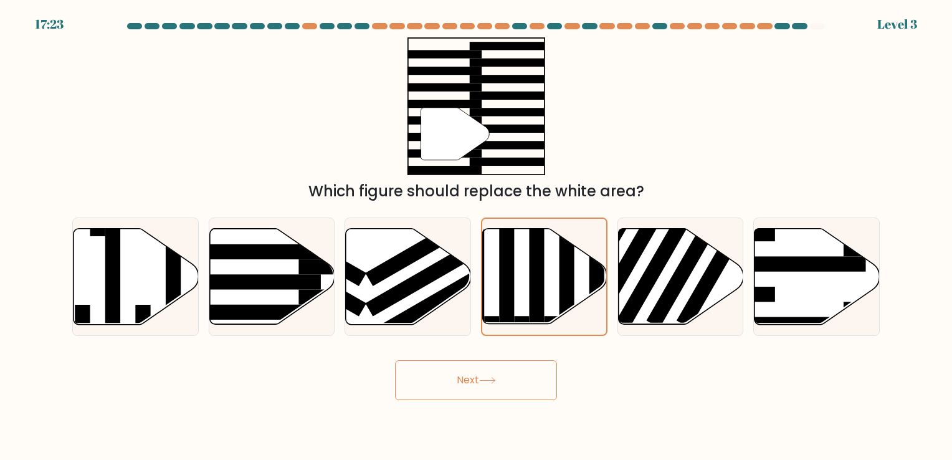
click at [503, 374] on button "Next" at bounding box center [476, 380] width 162 height 40
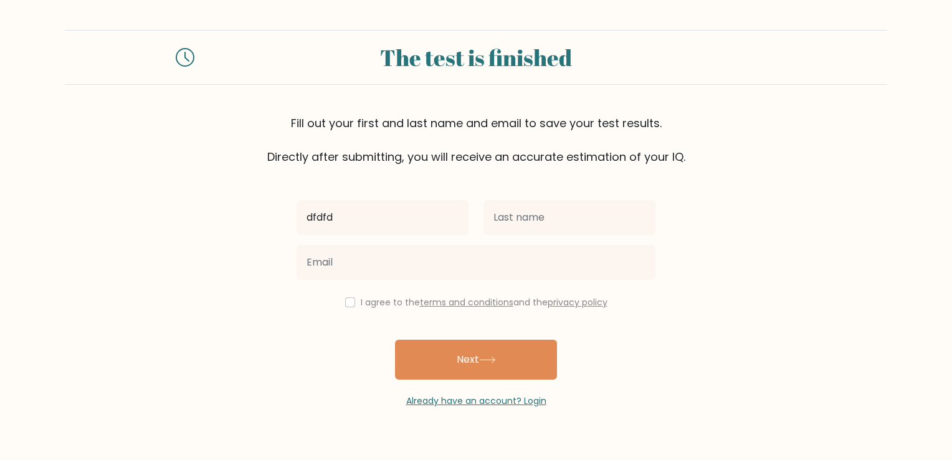
type input "dfdfd"
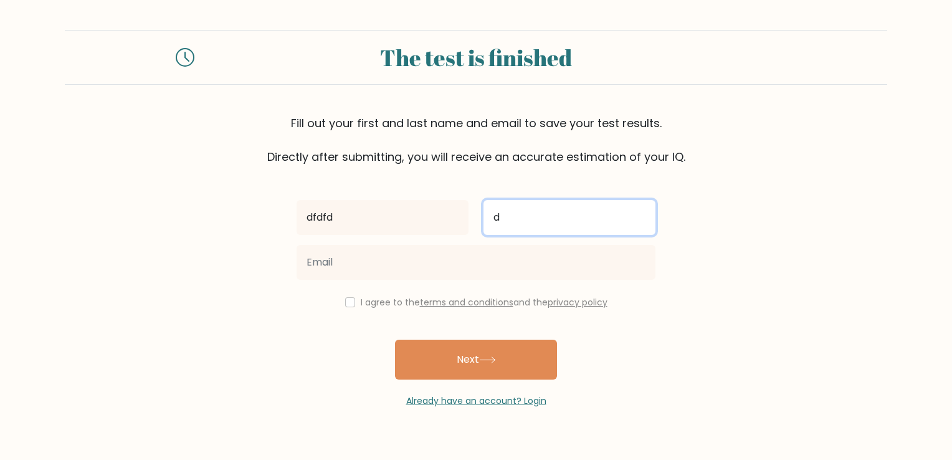
click at [538, 218] on input "d" at bounding box center [569, 217] width 172 height 35
type input "dfdd"
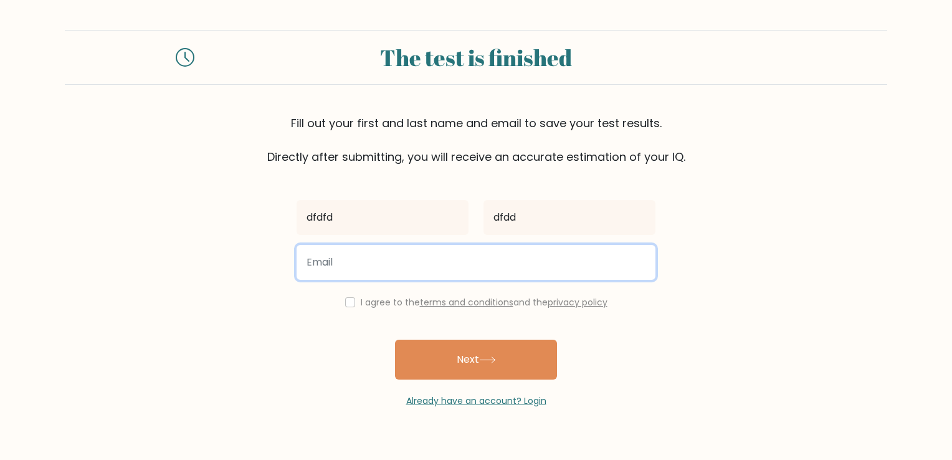
click at [476, 263] on input "email" at bounding box center [476, 262] width 359 height 35
type input "[EMAIL_ADDRESS][DOMAIN_NAME]"
drag, startPoint x: 449, startPoint y: 260, endPoint x: 0, endPoint y: 23, distance: 507.2
click at [0, 216] on html "The test is finished Fill out your first and last name and email to save your t…" at bounding box center [476, 230] width 952 height 460
paste input "[PERSON_NAME][DOMAIN_NAME][EMAIL_ADDRESS][DOMAIN_NAME]"
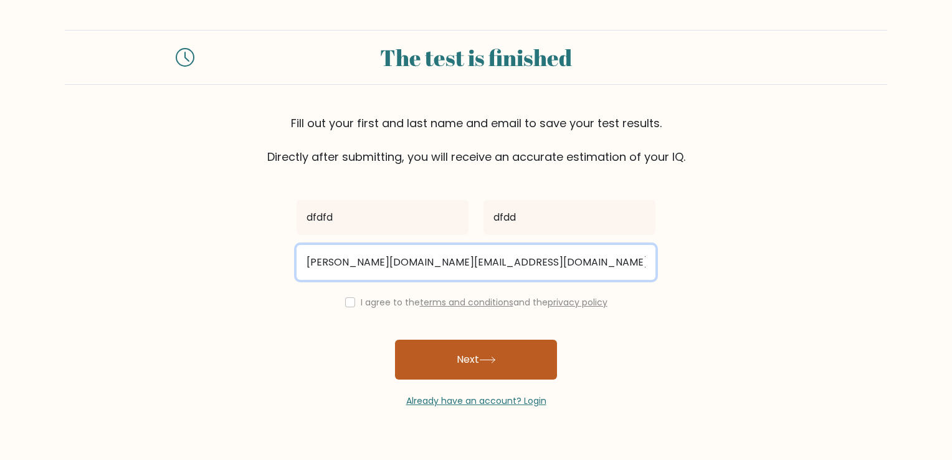
type input "[PERSON_NAME][DOMAIN_NAME][EMAIL_ADDRESS][DOMAIN_NAME]"
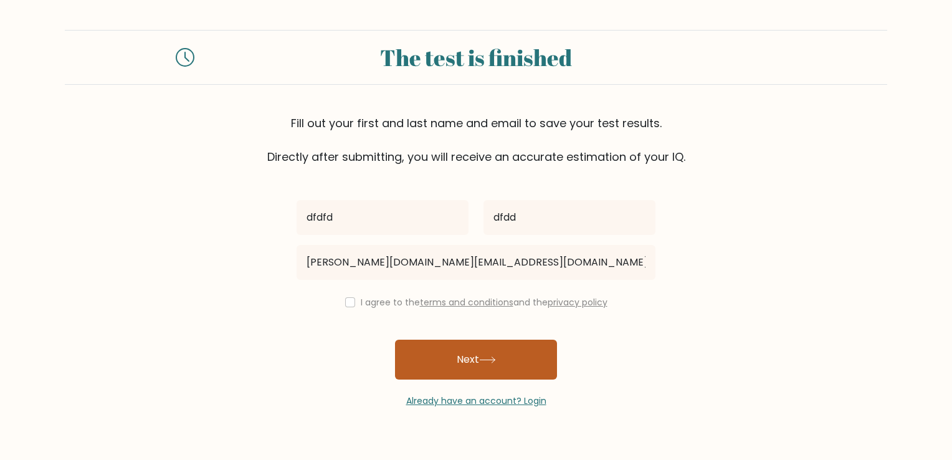
click at [467, 356] on button "Next" at bounding box center [476, 360] width 162 height 40
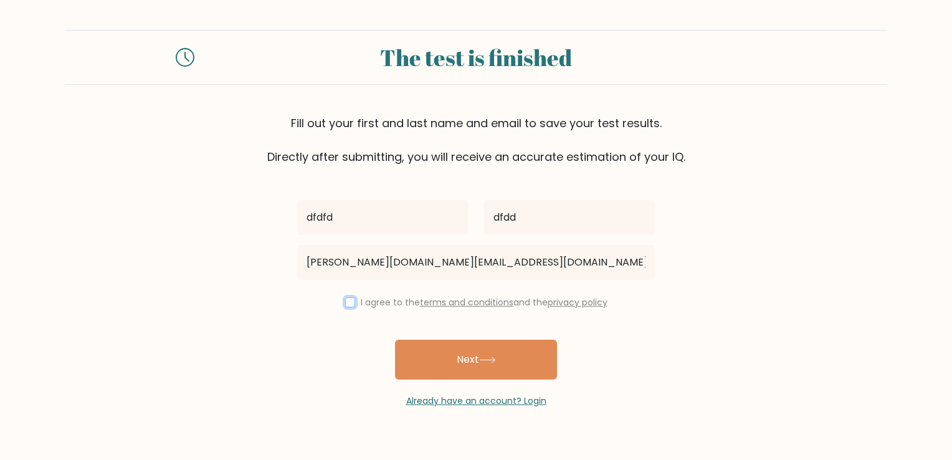
click at [346, 303] on input "checkbox" at bounding box center [350, 302] width 10 height 10
checkbox input "true"
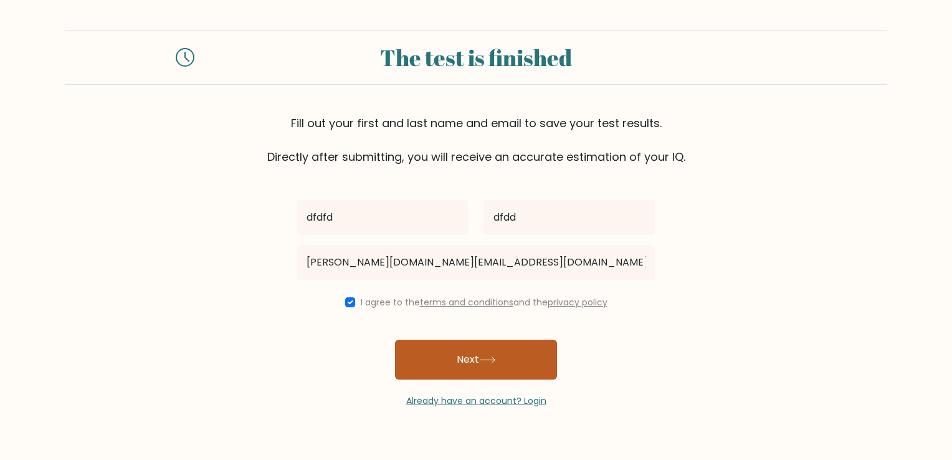
click at [459, 370] on button "Next" at bounding box center [476, 360] width 162 height 40
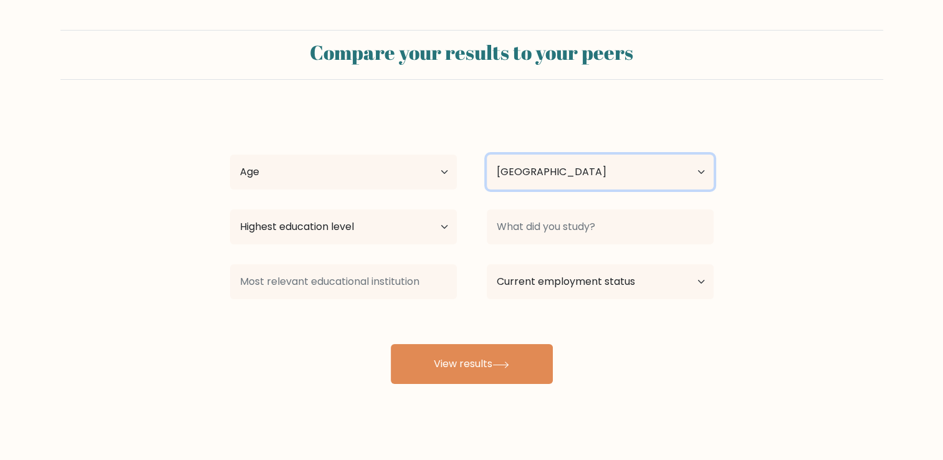
drag, startPoint x: 563, startPoint y: 178, endPoint x: 565, endPoint y: 187, distance: 9.1
click at [563, 178] on select "Country [GEOGRAPHIC_DATA] [GEOGRAPHIC_DATA] [GEOGRAPHIC_DATA] [US_STATE] [GEOGR…" at bounding box center [600, 172] width 227 height 35
select select "PW"
click at [487, 155] on select "Country Afghanistan Albania Algeria American Samoa Andorra Angola Anguilla Anta…" at bounding box center [600, 172] width 227 height 35
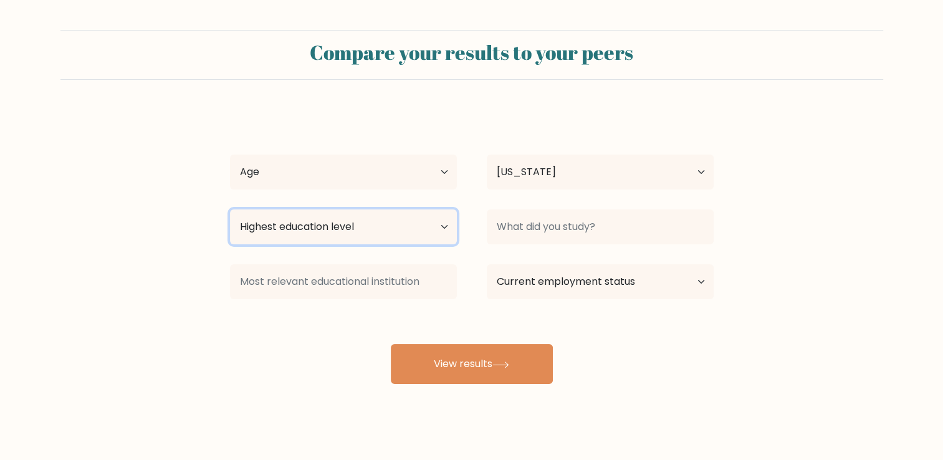
drag, startPoint x: 294, startPoint y: 218, endPoint x: 308, endPoint y: 243, distance: 28.4
click at [294, 218] on select "Highest education level No schooling Primary Lower Secondary Upper Secondary Oc…" at bounding box center [343, 226] width 227 height 35
select select "no_schooling"
click at [230, 209] on select "Highest education level No schooling Primary Lower Secondary Upper Secondary Oc…" at bounding box center [343, 226] width 227 height 35
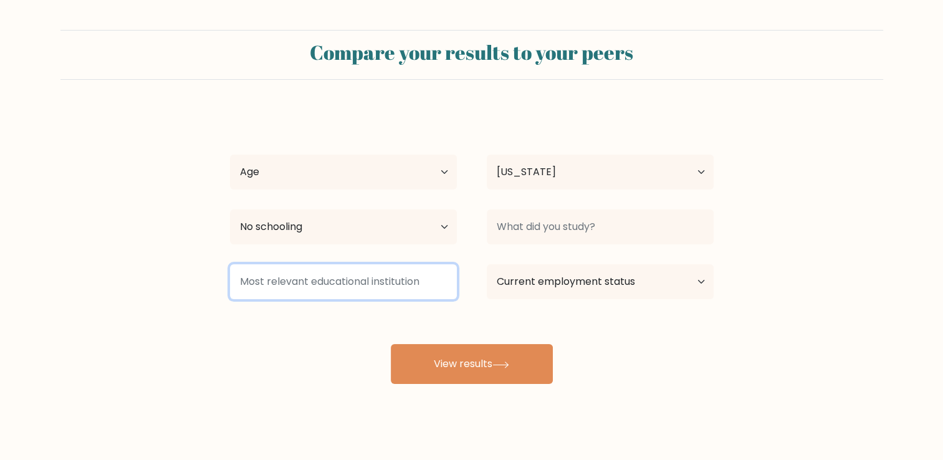
click at [345, 277] on input at bounding box center [343, 281] width 227 height 35
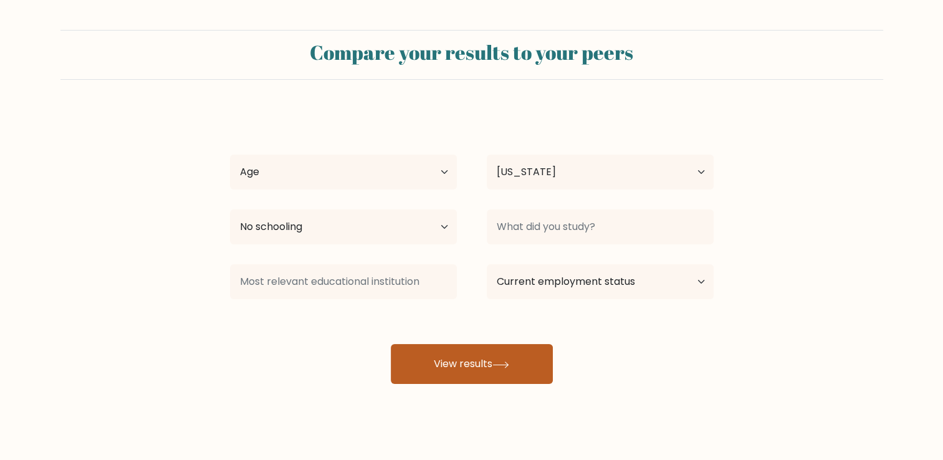
click at [486, 370] on button "View results" at bounding box center [472, 364] width 162 height 40
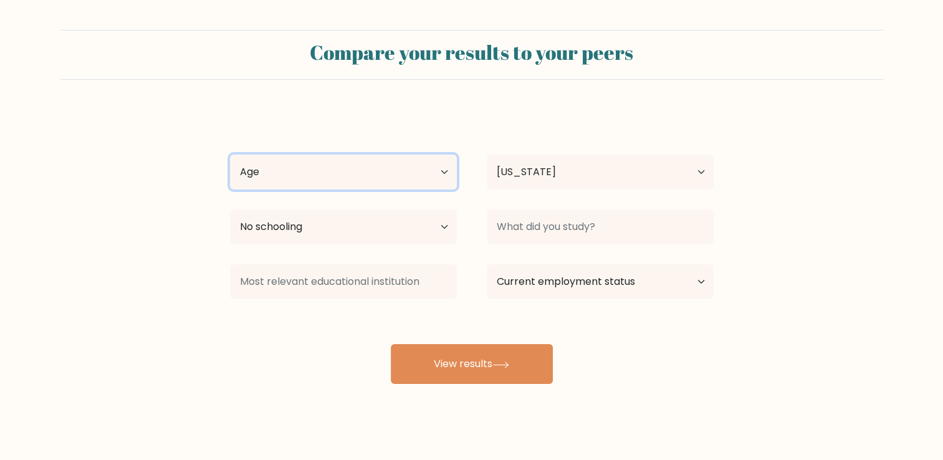
click at [324, 179] on select "Age Under 18 years old 18-24 years old 25-34 years old 35-44 years old 45-54 ye…" at bounding box center [343, 172] width 227 height 35
select select "25_34"
click at [230, 155] on select "Age Under 18 years old 18-24 years old 25-34 years old 35-44 years old 45-54 ye…" at bounding box center [343, 172] width 227 height 35
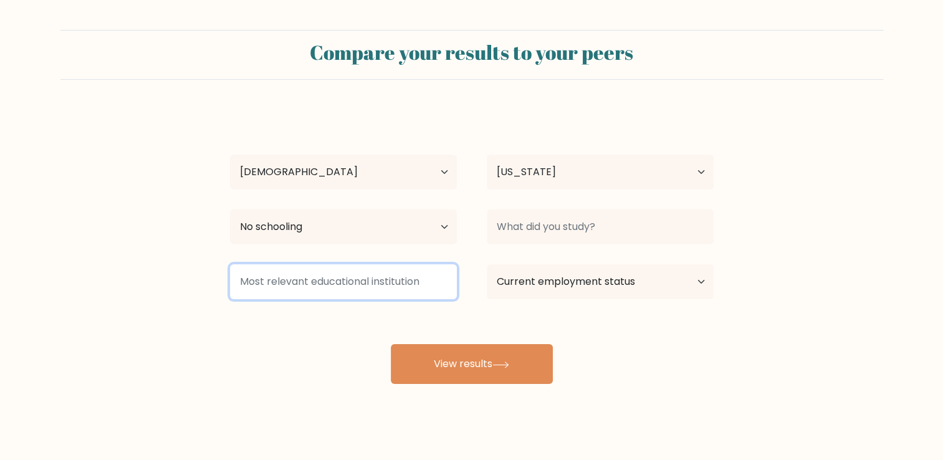
click at [368, 293] on input at bounding box center [343, 281] width 227 height 35
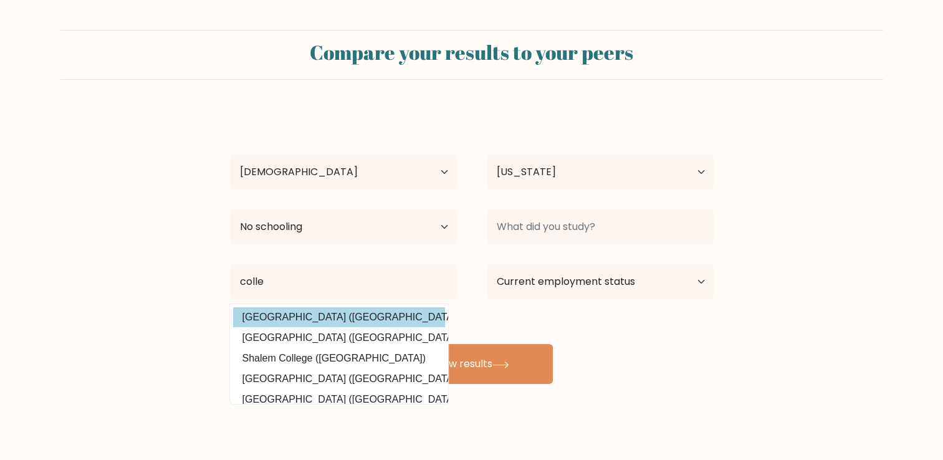
click at [381, 314] on option "GEA College (Slovenia)" at bounding box center [339, 317] width 212 height 20
type input "[GEOGRAPHIC_DATA]"
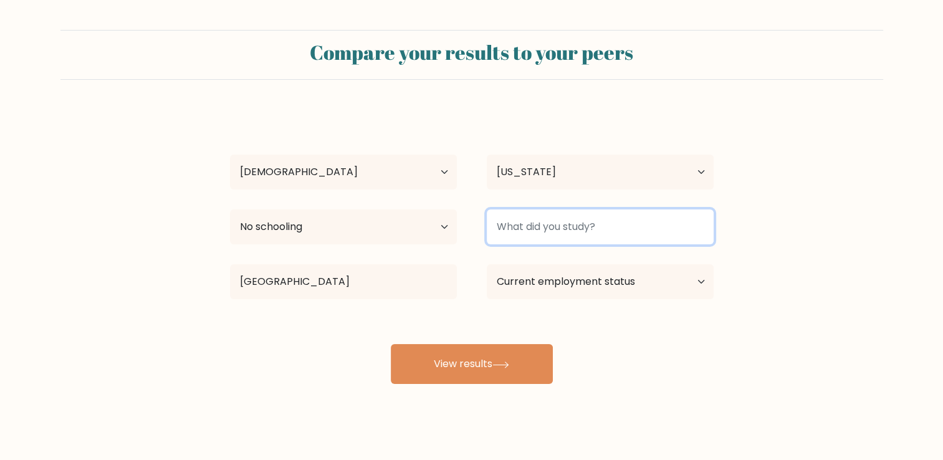
click at [562, 226] on input at bounding box center [600, 226] width 227 height 35
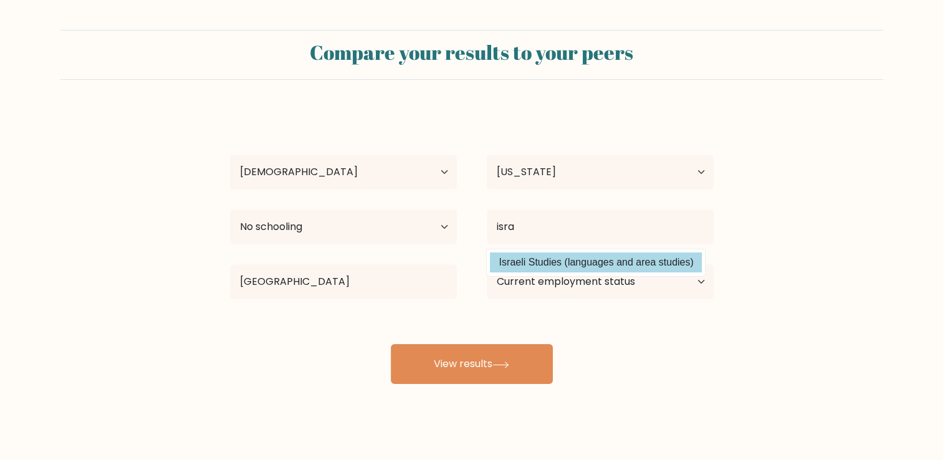
click at [628, 265] on option "Israeli Studies (languages and area studies)" at bounding box center [596, 262] width 212 height 20
type input "Israeli Studies"
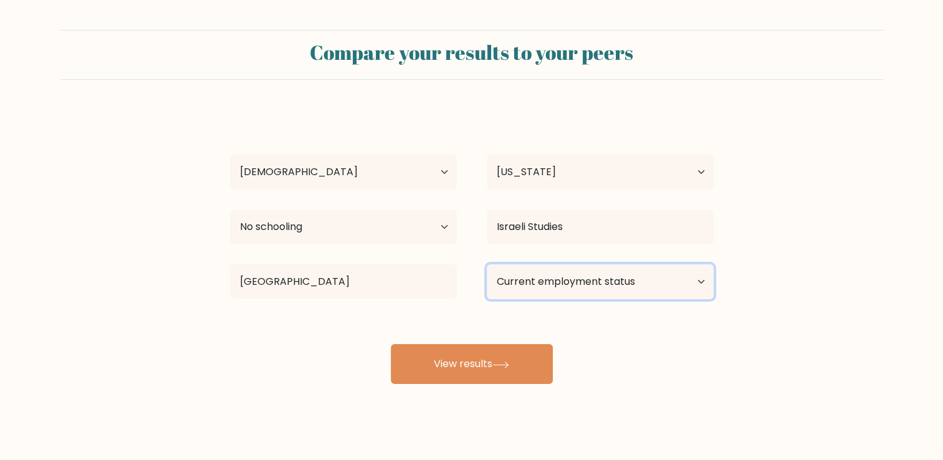
click at [616, 278] on select "Current employment status Employed Student Retired Other / prefer not to answer" at bounding box center [600, 281] width 227 height 35
select select "other"
click at [487, 264] on select "Current employment status Employed Student Retired Other / prefer not to answer" at bounding box center [600, 281] width 227 height 35
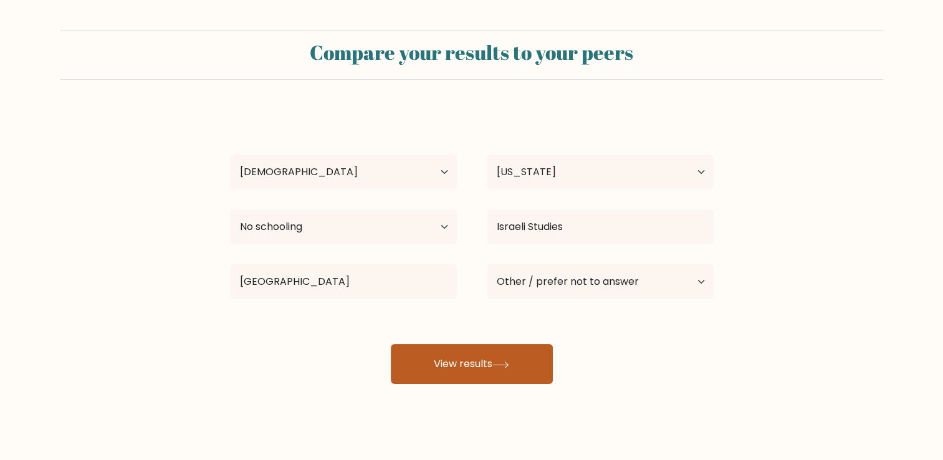
click at [538, 358] on button "View results" at bounding box center [472, 364] width 162 height 40
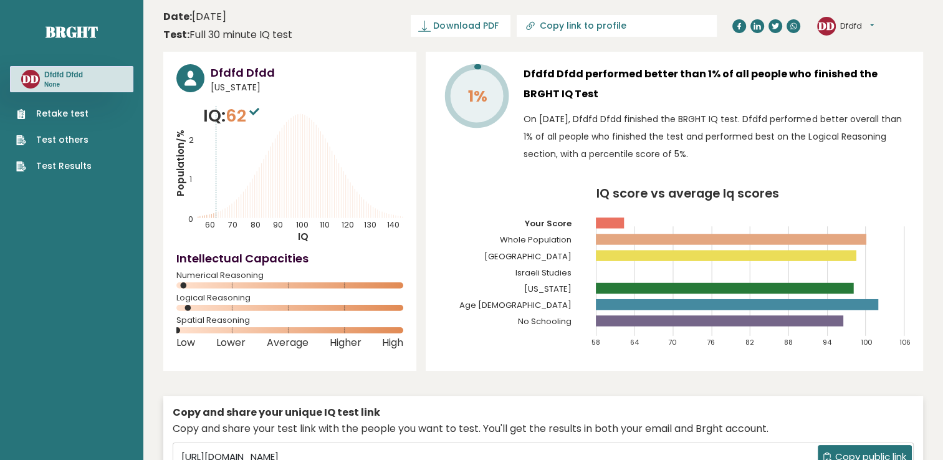
click at [426, 308] on div "1% Dfdfd Dfdd performed better than 1% of all people who finished the BRGHT IQ …" at bounding box center [674, 211] width 497 height 319
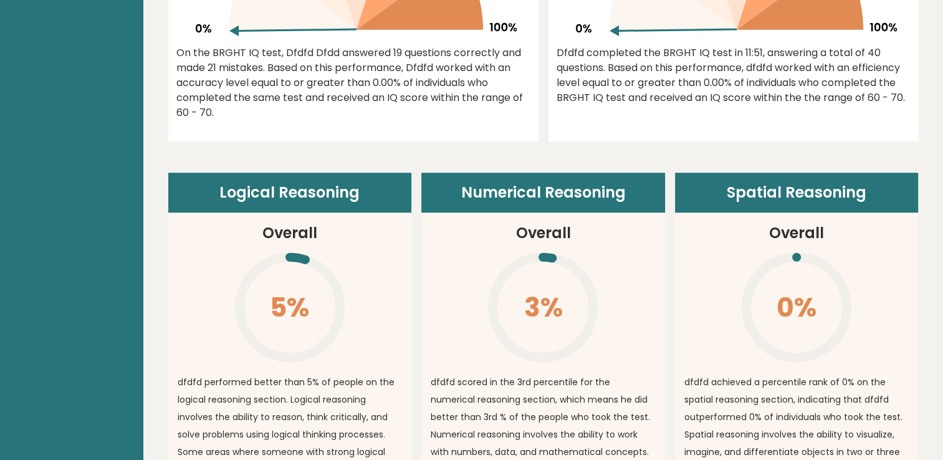
scroll to position [810, 0]
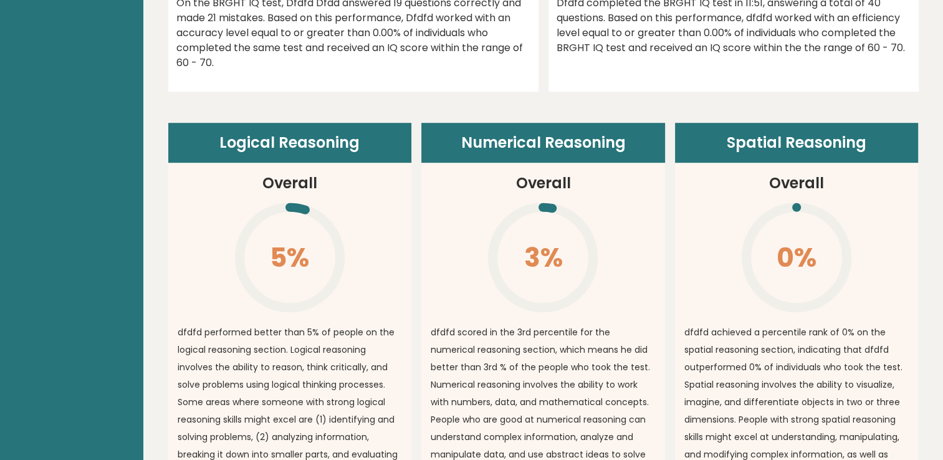
click at [376, 302] on article "Logical Reasoning Overall 5% \ dfdfd performed better than 5% of people on the …" at bounding box center [290, 320] width 244 height 395
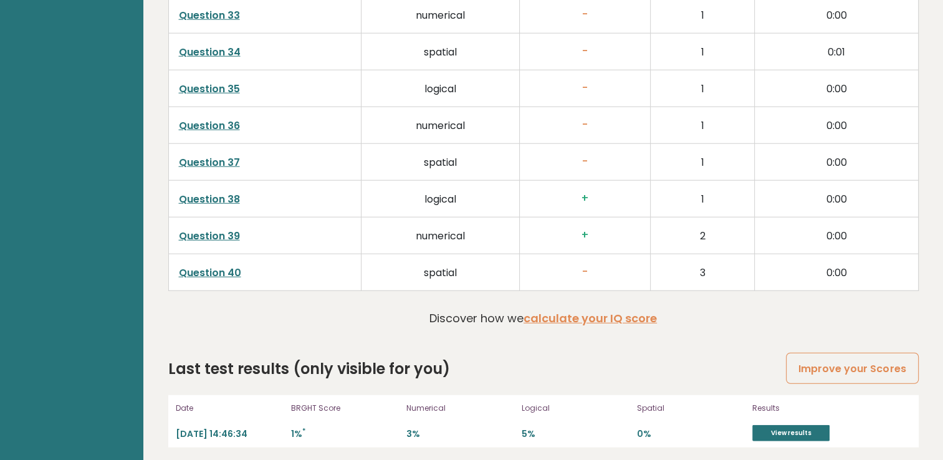
scroll to position [3169, 0]
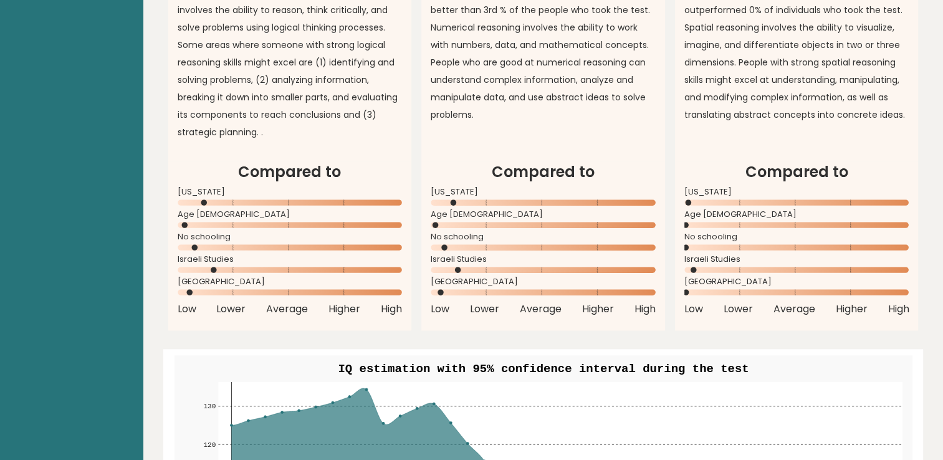
scroll to position [1246, 0]
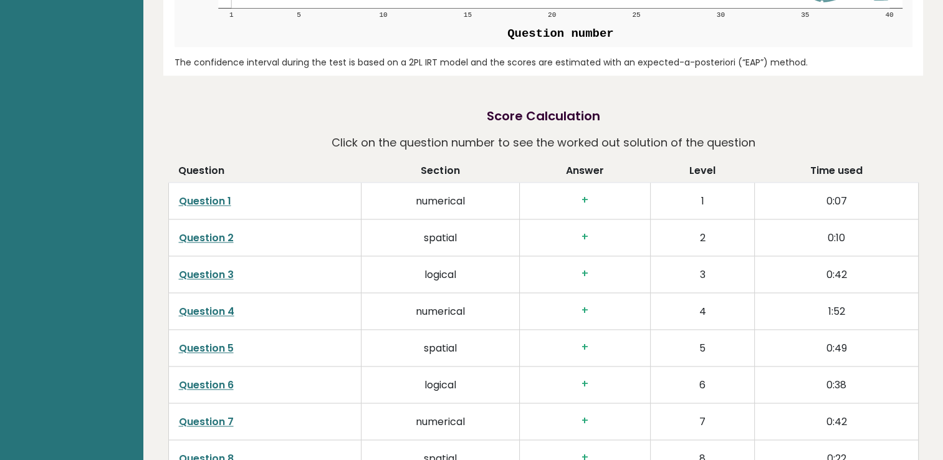
scroll to position [1495, 0]
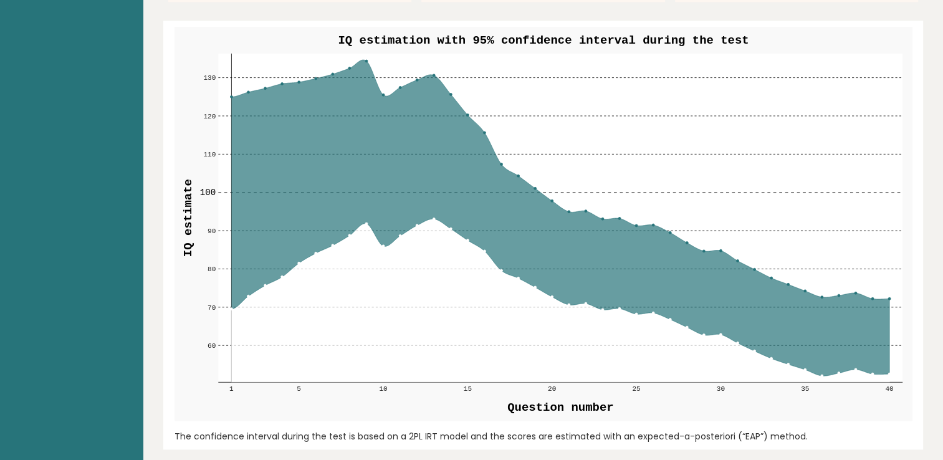
click at [363, 61] on icon at bounding box center [560, 218] width 658 height 316
click at [383, 92] on rect at bounding box center [560, 218] width 684 height 328
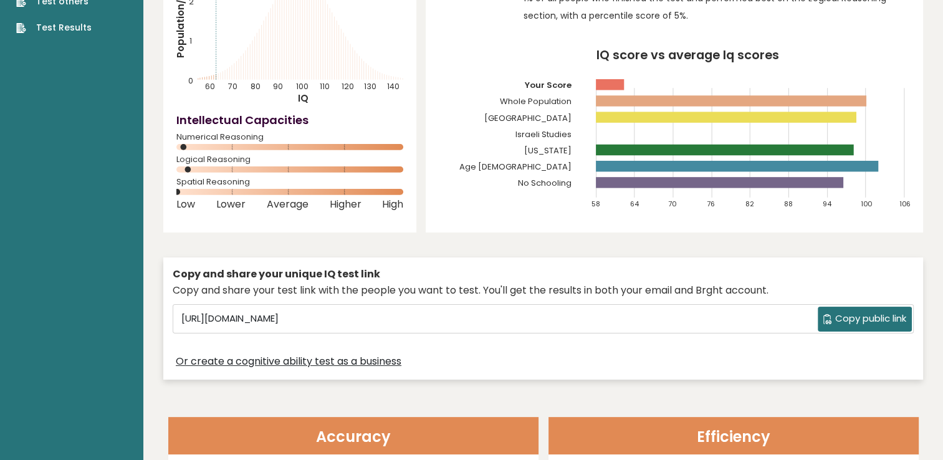
scroll to position [0, 0]
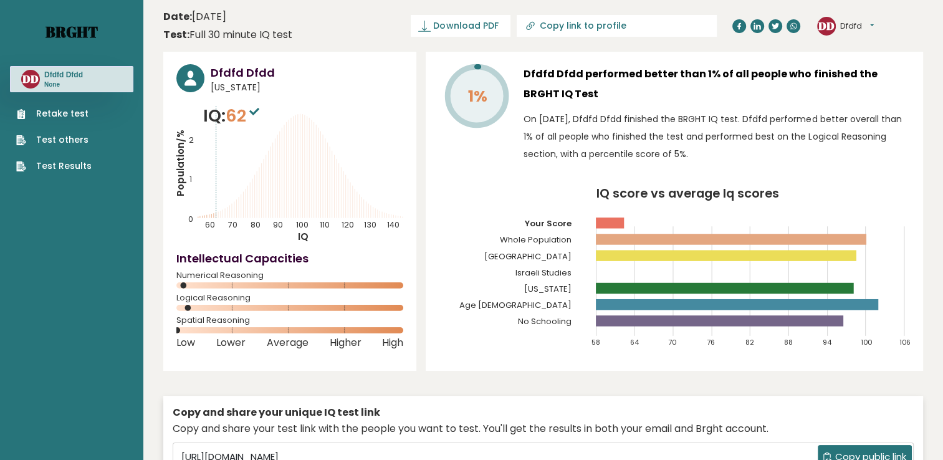
click at [57, 30] on link "Brght" at bounding box center [71, 32] width 52 height 20
click at [58, 116] on link "Retake test" at bounding box center [53, 113] width 75 height 13
click at [73, 117] on link "Retake test" at bounding box center [53, 113] width 75 height 13
click at [67, 107] on link "Retake test" at bounding box center [53, 113] width 75 height 13
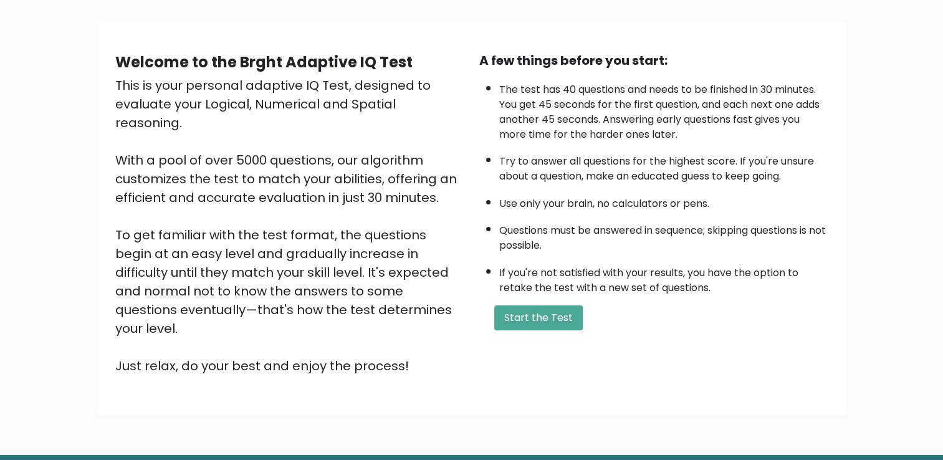
scroll to position [110, 0]
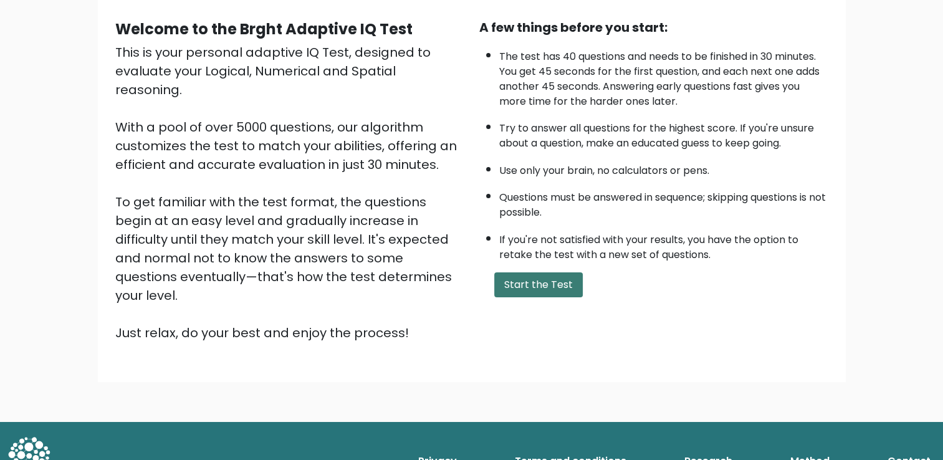
click at [568, 276] on button "Start the Test" at bounding box center [538, 284] width 88 height 25
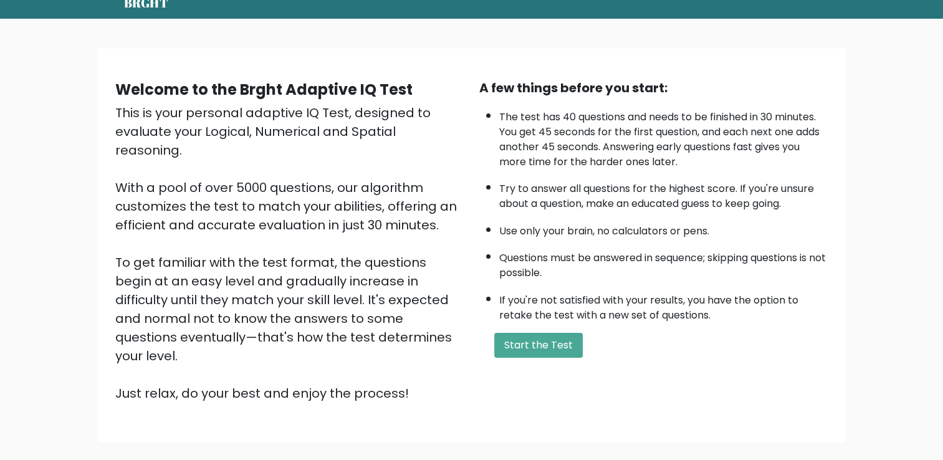
scroll to position [0, 0]
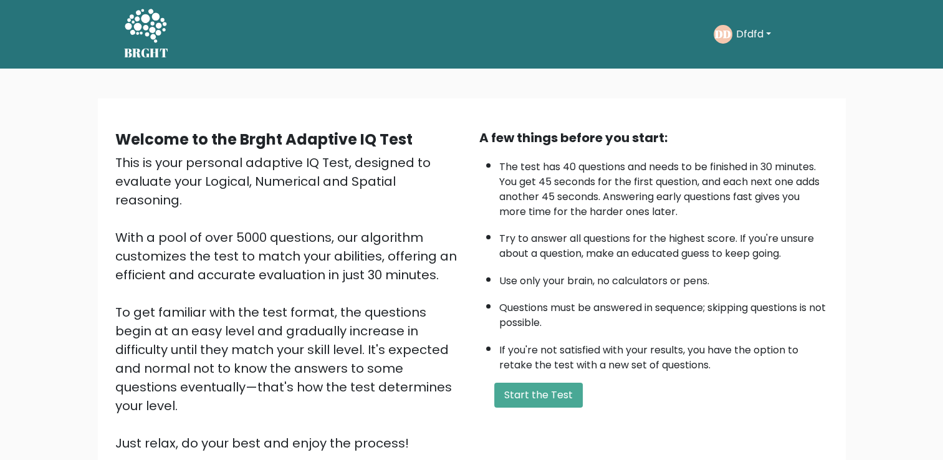
click at [168, 37] on link "BRGHT" at bounding box center [146, 34] width 45 height 59
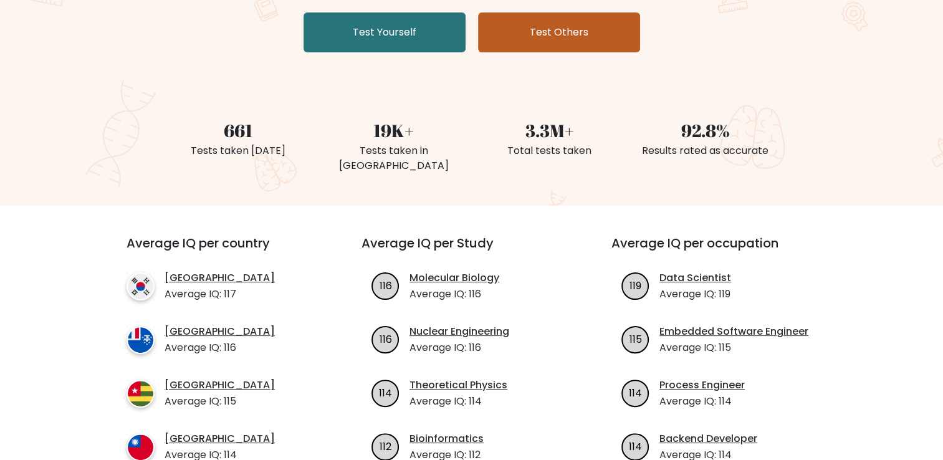
scroll to position [249, 0]
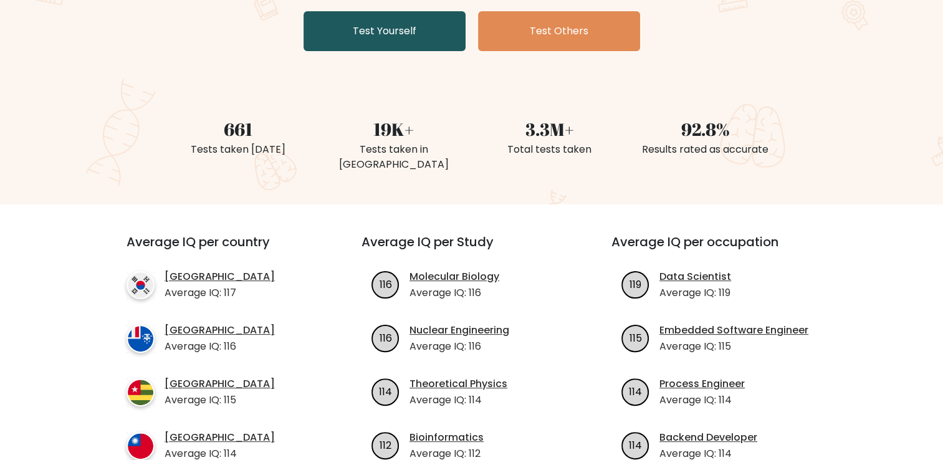
click at [407, 36] on link "Test Yourself" at bounding box center [384, 31] width 162 height 40
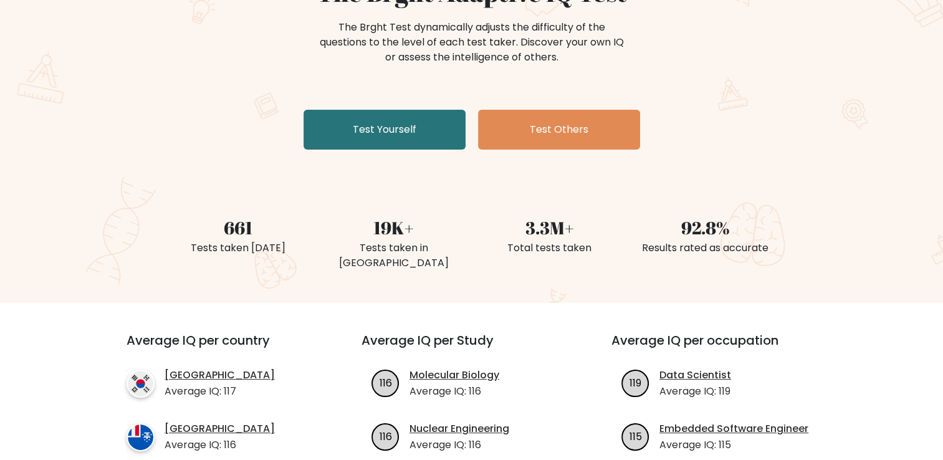
scroll to position [0, 0]
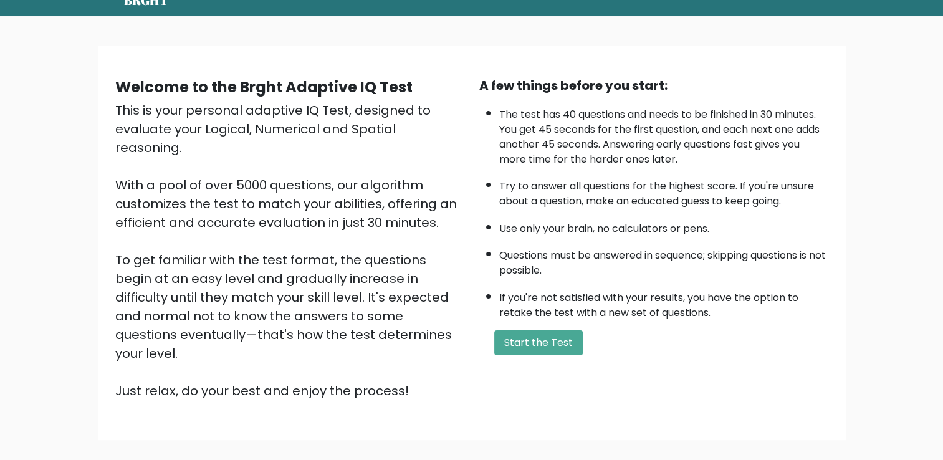
scroll to position [110, 0]
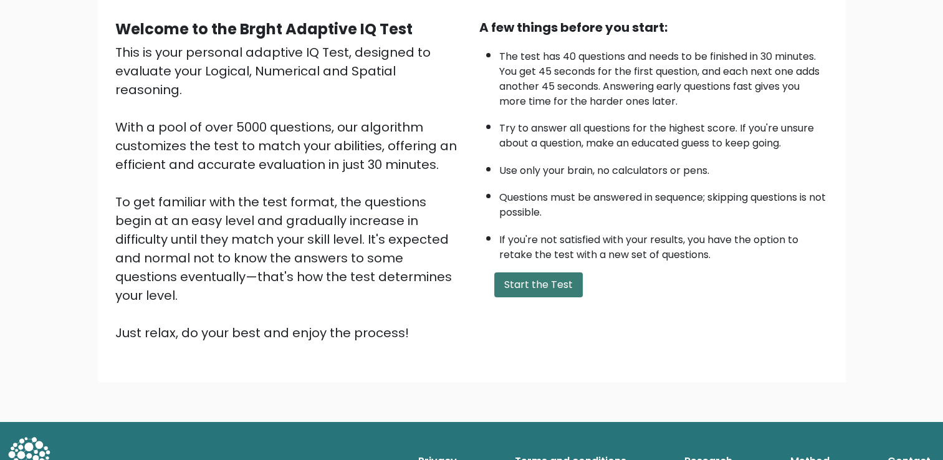
click at [520, 283] on button "Start the Test" at bounding box center [538, 284] width 88 height 25
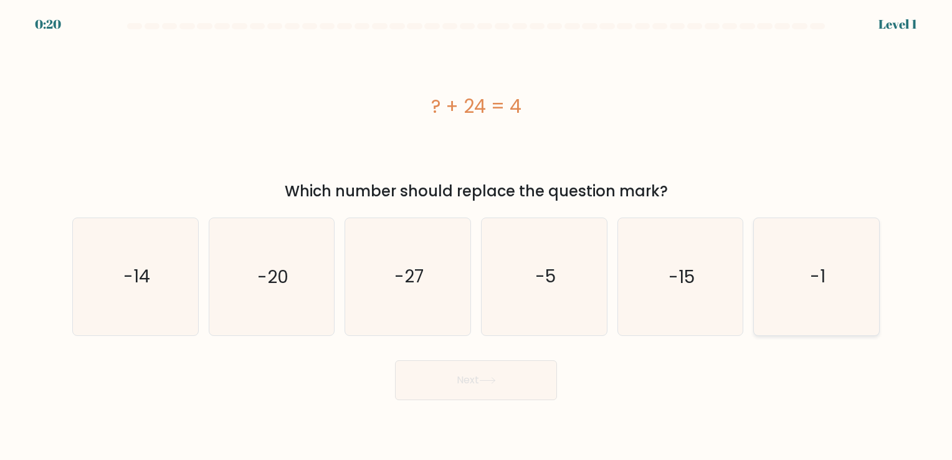
click at [790, 283] on icon "-1" at bounding box center [816, 276] width 116 height 116
click at [477, 236] on input "f. -1" at bounding box center [476, 233] width 1 height 6
radio input "true"
click at [790, 283] on icon "-1" at bounding box center [816, 276] width 115 height 115
click at [477, 236] on input "f. -1" at bounding box center [476, 233] width 1 height 6
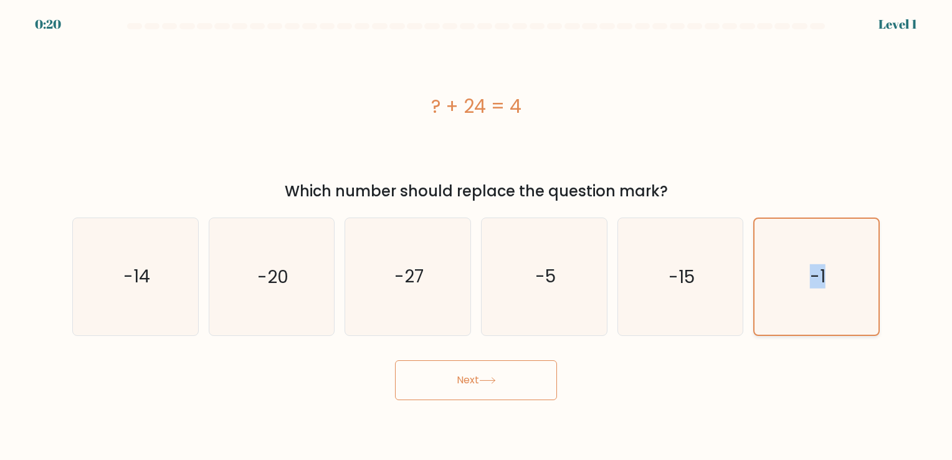
click at [790, 283] on icon "-1" at bounding box center [816, 276] width 115 height 115
click at [477, 236] on input "f. -1" at bounding box center [476, 233] width 1 height 6
click at [790, 283] on icon "-1" at bounding box center [816, 276] width 115 height 115
click at [477, 236] on input "f. -1" at bounding box center [476, 233] width 1 height 6
drag, startPoint x: 790, startPoint y: 283, endPoint x: 700, endPoint y: 168, distance: 146.1
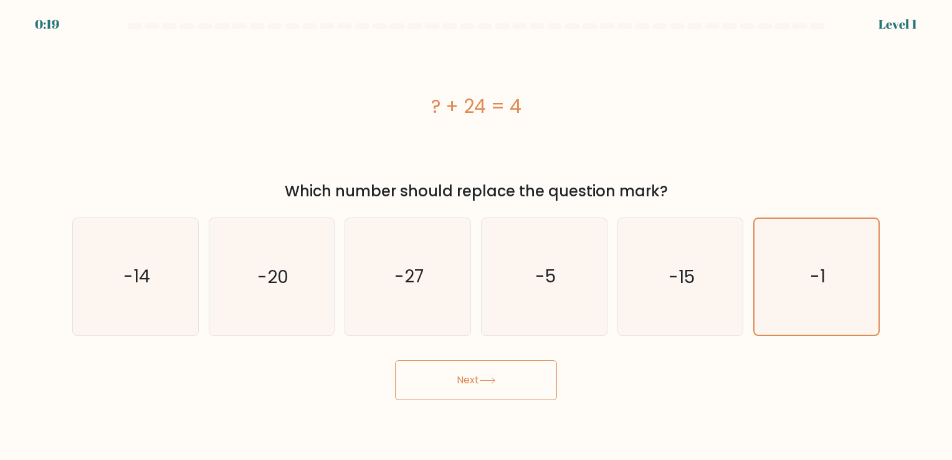
click at [700, 168] on div "? + 24 = 4" at bounding box center [475, 106] width 807 height 138
click at [812, 266] on text "-1" at bounding box center [818, 277] width 16 height 24
click at [477, 236] on input "f. -1" at bounding box center [476, 233] width 1 height 6
click at [812, 266] on text "-1" at bounding box center [818, 277] width 16 height 24
click at [477, 236] on input "f. -1" at bounding box center [476, 233] width 1 height 6
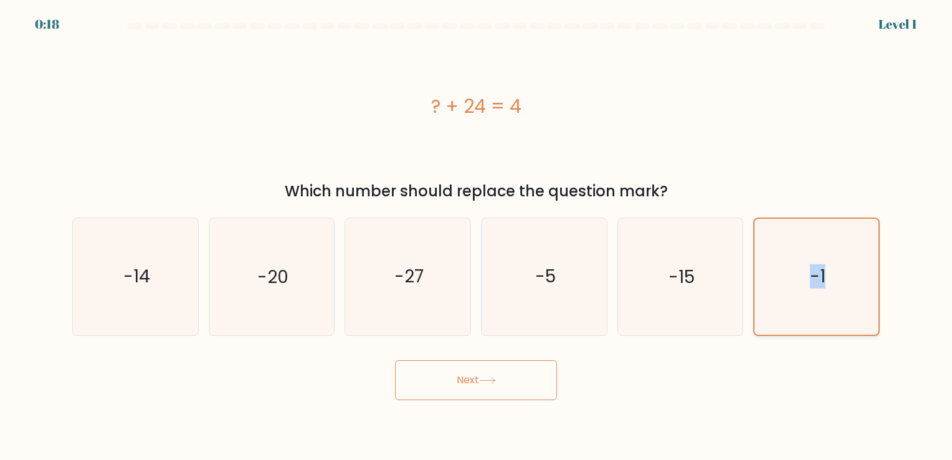
click at [812, 266] on text "-1" at bounding box center [818, 277] width 16 height 24
click at [477, 236] on input "f. -1" at bounding box center [476, 233] width 1 height 6
drag, startPoint x: 812, startPoint y: 266, endPoint x: 739, endPoint y: 373, distance: 129.1
click at [749, 373] on div "Next" at bounding box center [476, 375] width 822 height 49
click at [475, 373] on button "Next" at bounding box center [476, 380] width 162 height 40
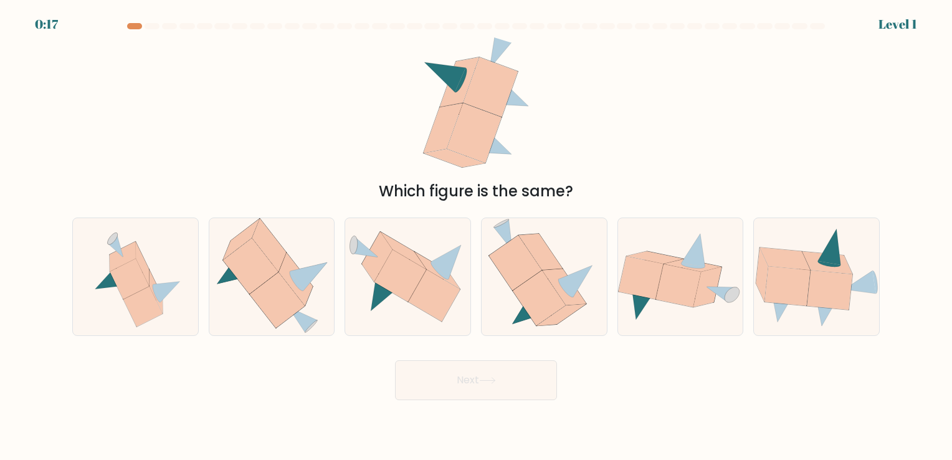
click at [475, 383] on button "Next" at bounding box center [476, 380] width 162 height 40
drag, startPoint x: 448, startPoint y: 343, endPoint x: 450, endPoint y: 328, distance: 15.2
click at [449, 343] on form at bounding box center [476, 211] width 952 height 377
click at [450, 328] on div at bounding box center [408, 276] width 126 height 118
click at [476, 236] on input "c." at bounding box center [476, 233] width 1 height 6
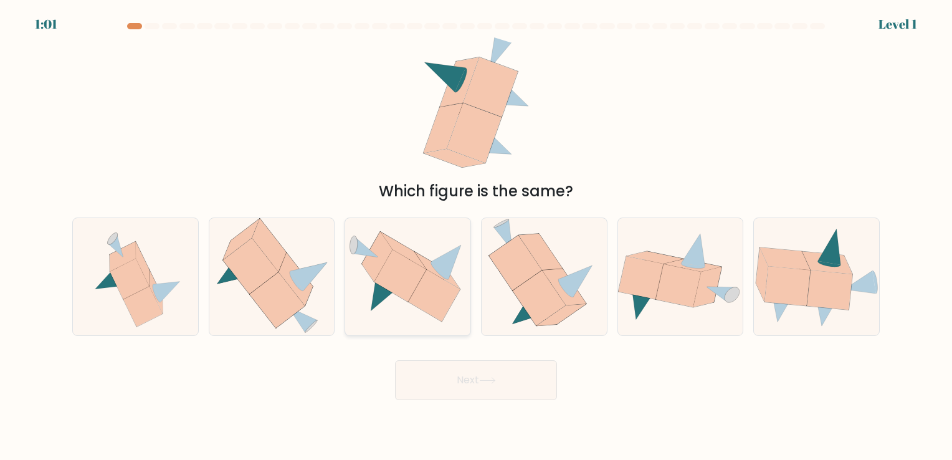
radio input "true"
click at [475, 383] on button "Next" at bounding box center [476, 380] width 162 height 40
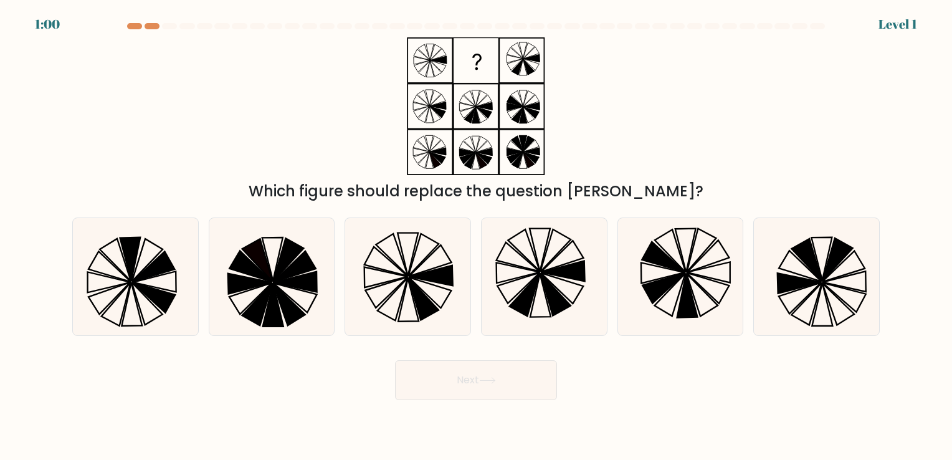
click at [430, 303] on icon at bounding box center [424, 299] width 31 height 42
click at [476, 236] on input "c." at bounding box center [476, 233] width 1 height 6
radio input "true"
click at [459, 376] on button "Next" at bounding box center [476, 380] width 162 height 40
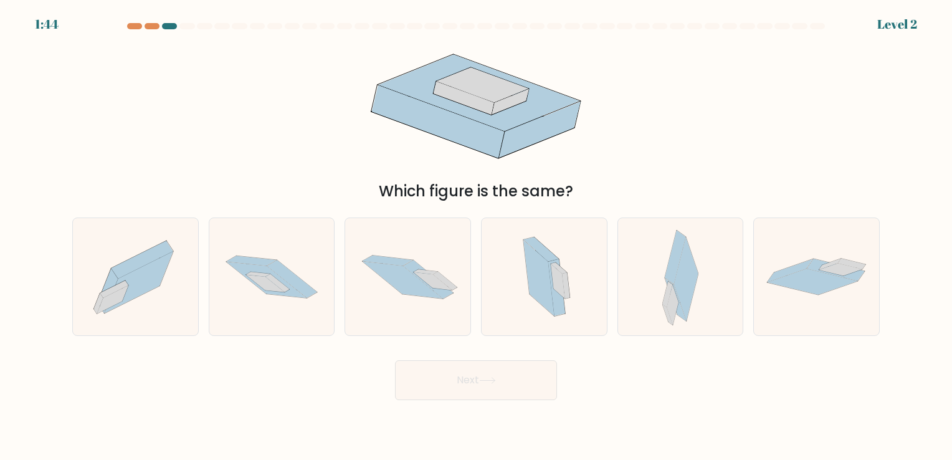
click at [440, 300] on icon at bounding box center [407, 277] width 125 height 84
click at [476, 236] on input "c." at bounding box center [476, 233] width 1 height 6
radio input "true"
drag, startPoint x: 461, startPoint y: 374, endPoint x: 444, endPoint y: 320, distance: 56.3
click at [461, 374] on button "Next" at bounding box center [476, 380] width 162 height 40
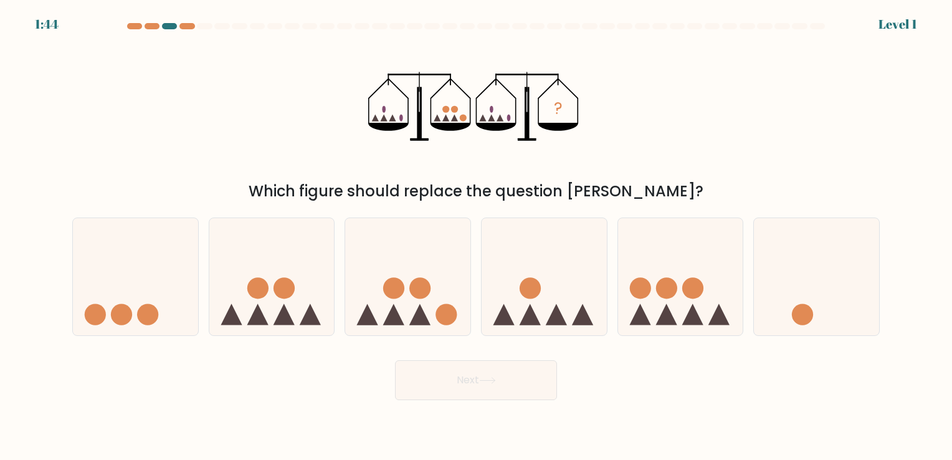
click at [433, 296] on icon at bounding box center [407, 276] width 125 height 103
click at [476, 236] on input "c." at bounding box center [476, 233] width 1 height 6
radio input "true"
drag, startPoint x: 466, startPoint y: 377, endPoint x: 449, endPoint y: 339, distance: 41.6
click at [465, 376] on button "Next" at bounding box center [476, 380] width 162 height 40
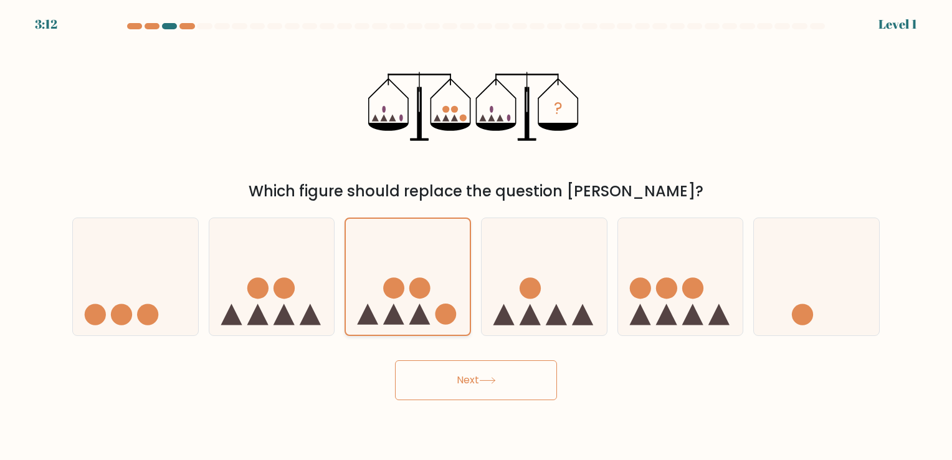
click at [434, 290] on icon at bounding box center [408, 277] width 124 height 103
click at [476, 236] on input "c." at bounding box center [476, 233] width 1 height 6
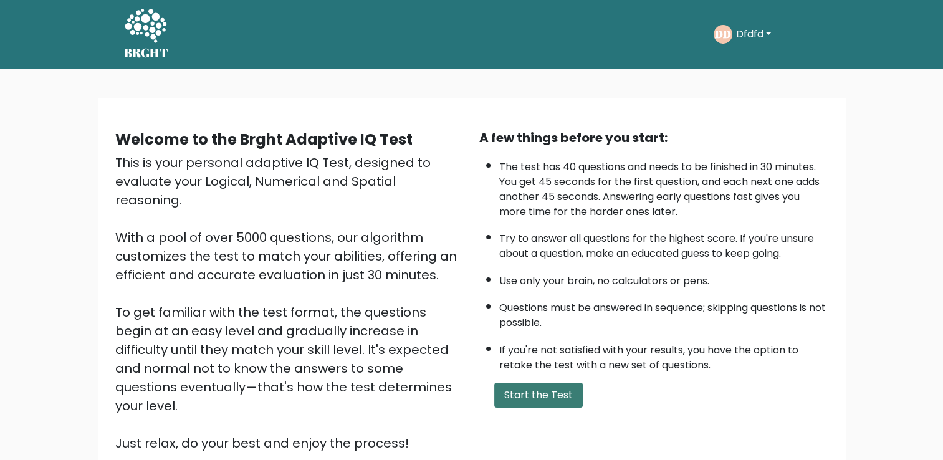
click at [549, 392] on button "Start the Test" at bounding box center [538, 395] width 88 height 25
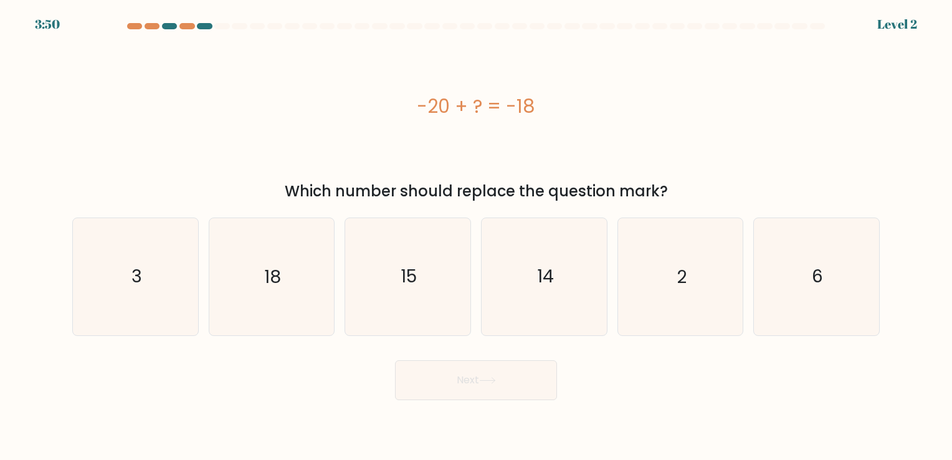
click at [671, 148] on div "-20 + ? = -18" at bounding box center [475, 106] width 807 height 138
click at [670, 302] on icon "2" at bounding box center [680, 276] width 116 height 116
click at [477, 236] on input "e. 2" at bounding box center [476, 233] width 1 height 6
radio input "true"
click at [515, 393] on button "Next" at bounding box center [476, 380] width 162 height 40
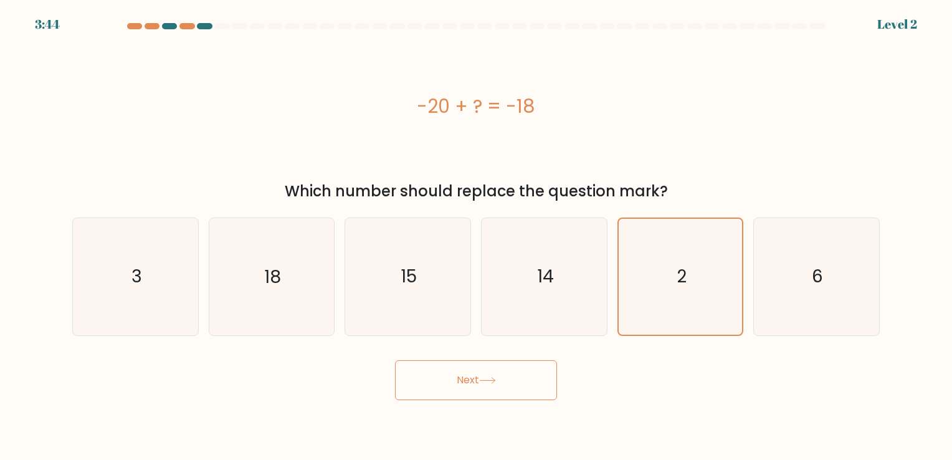
click at [658, 388] on div "Next" at bounding box center [476, 375] width 822 height 49
click at [489, 381] on icon at bounding box center [487, 380] width 17 height 7
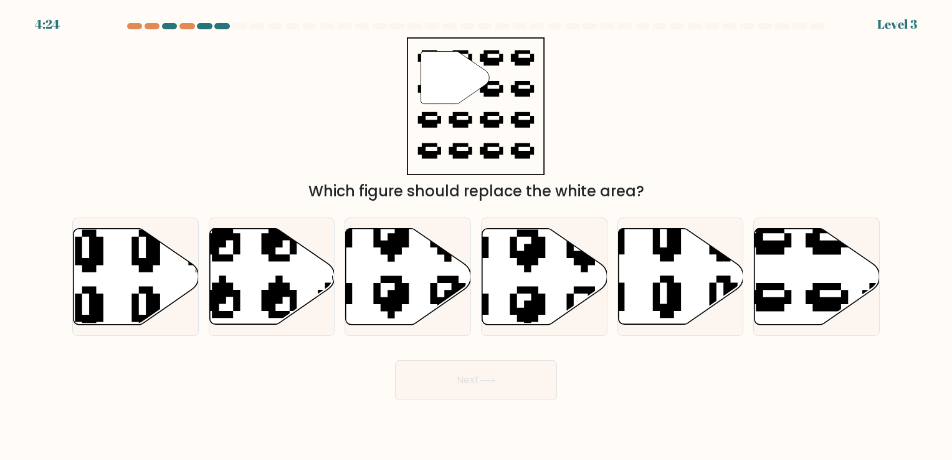
click at [41, 24] on form "a." at bounding box center [476, 211] width 952 height 377
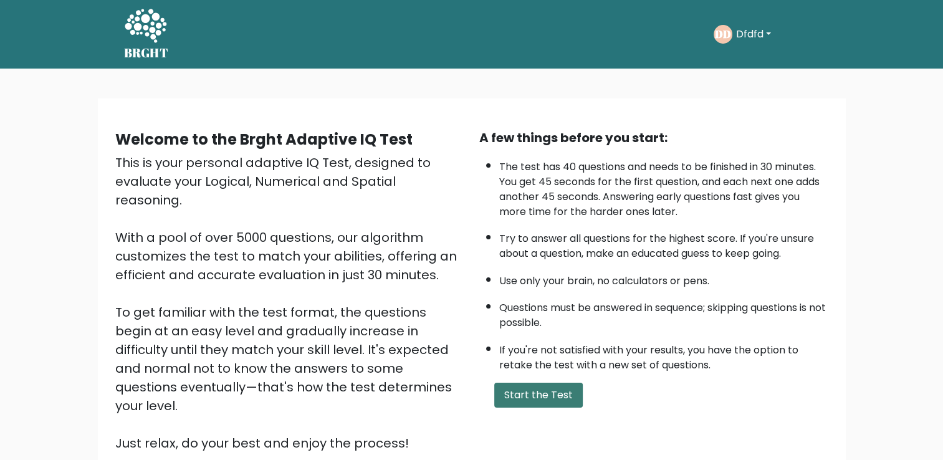
click at [544, 388] on button "Start the Test" at bounding box center [538, 395] width 88 height 25
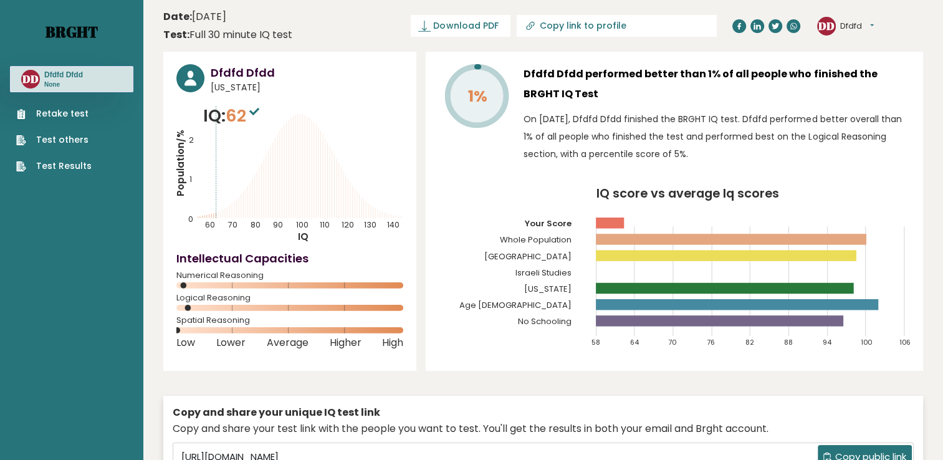
click at [72, 39] on link "Brght" at bounding box center [71, 32] width 52 height 20
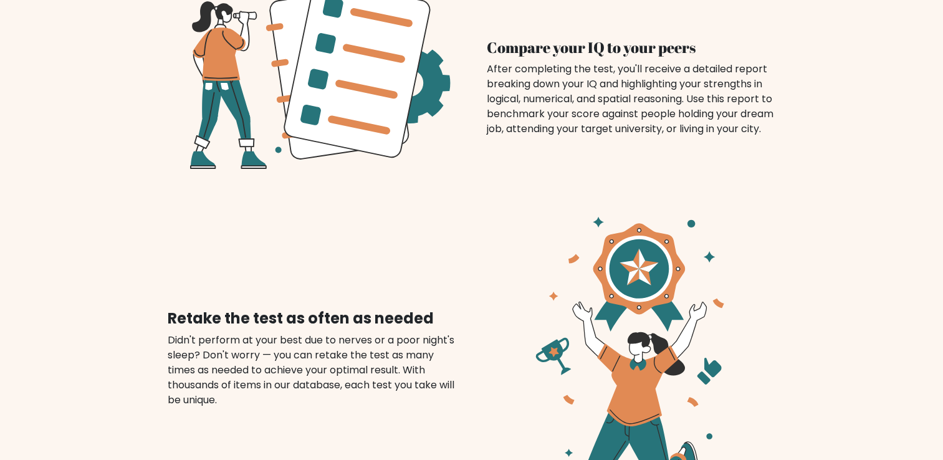
scroll to position [1682, 0]
